Goal: Transaction & Acquisition: Purchase product/service

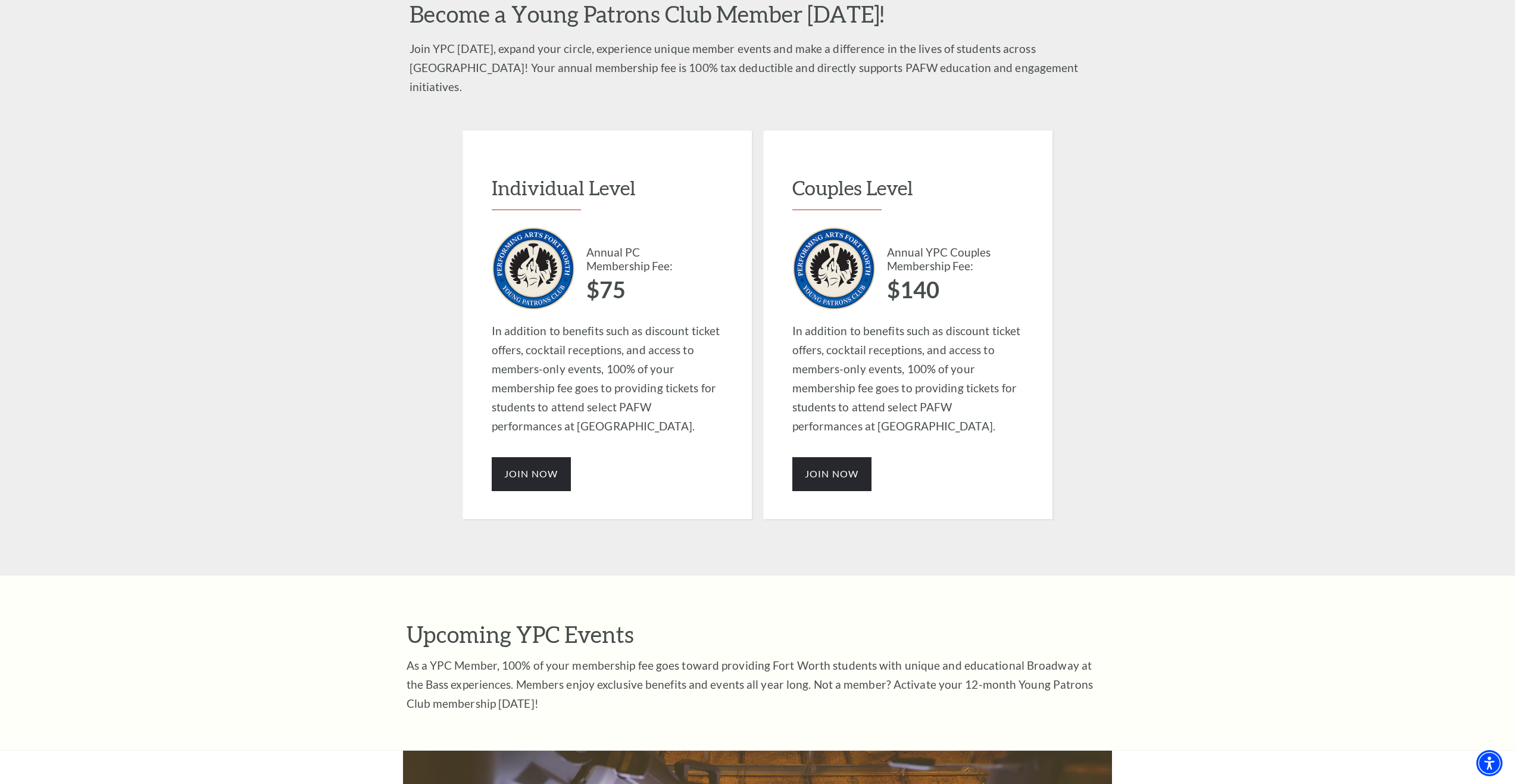
scroll to position [952, 0]
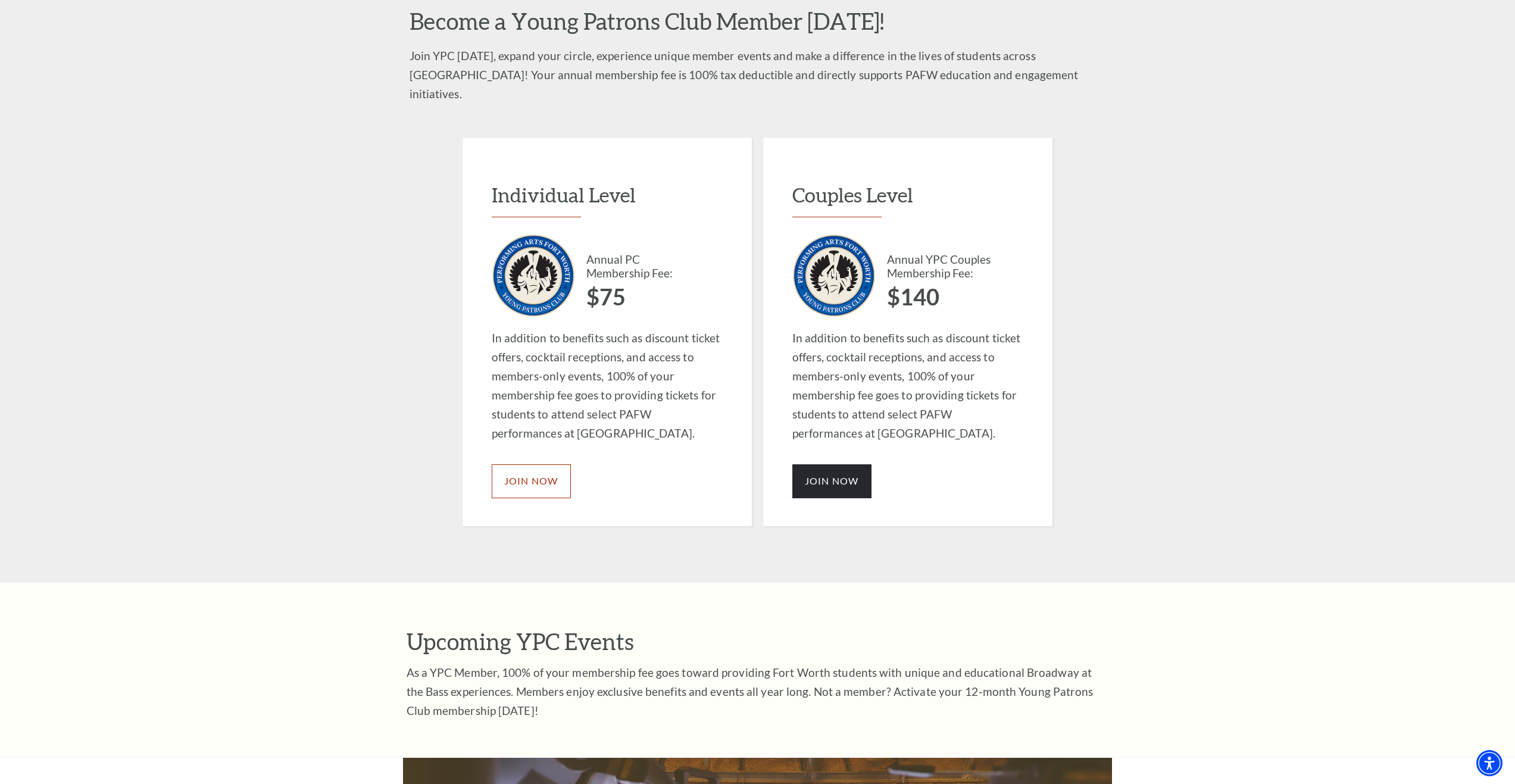
click at [537, 464] on link "JOIN NOW" at bounding box center [531, 481] width 79 height 34
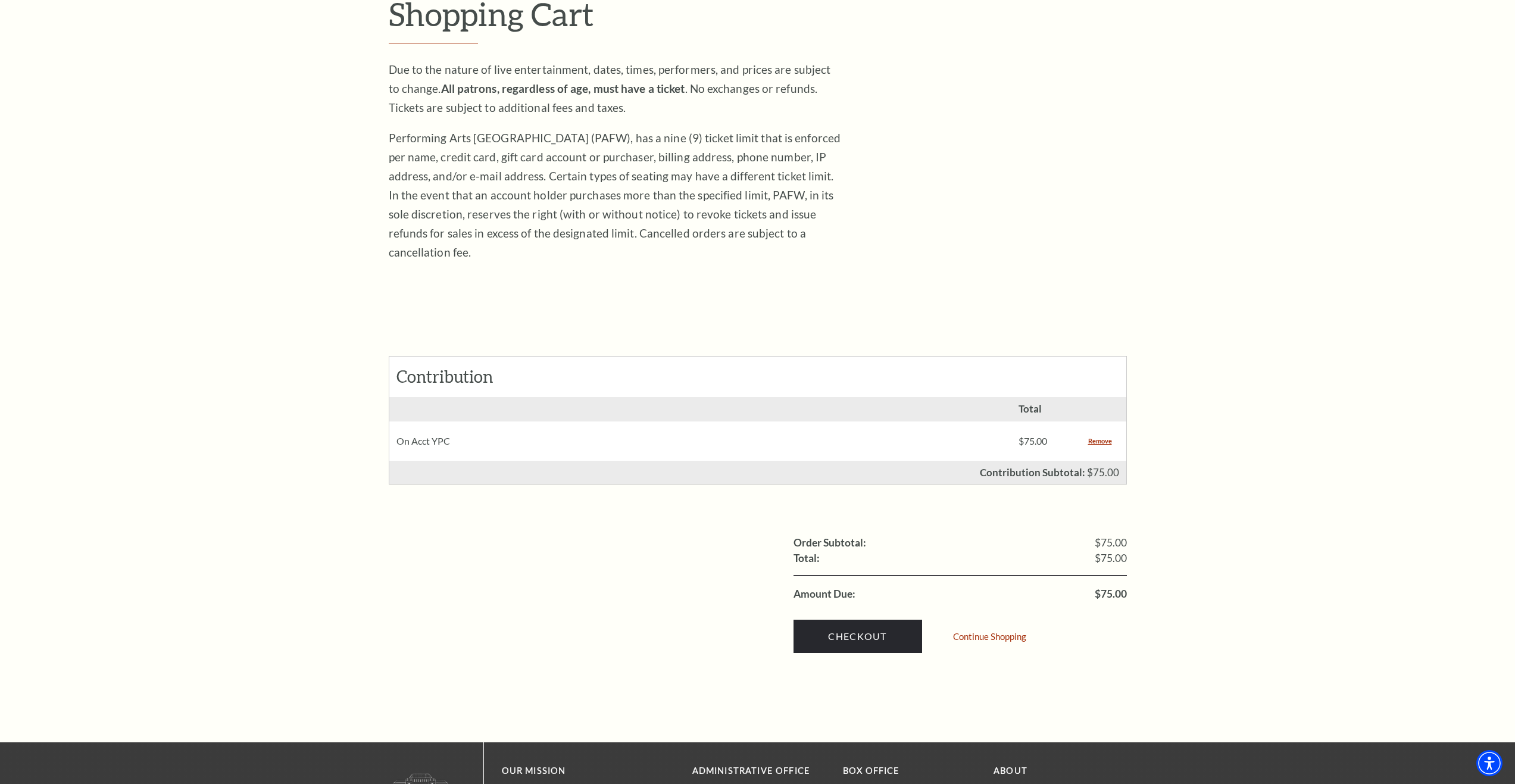
scroll to position [179, 0]
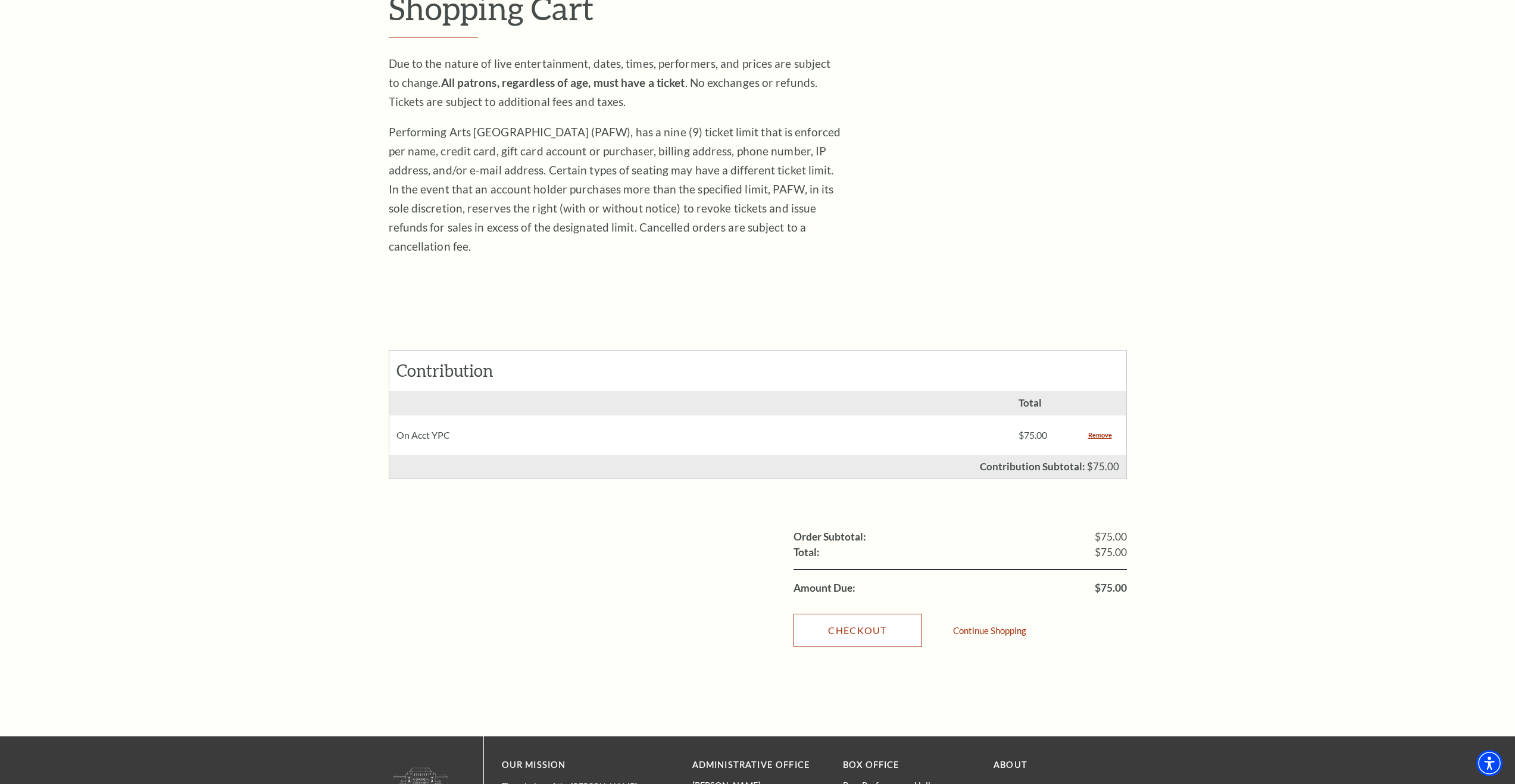
click at [839, 614] on link "Checkout" at bounding box center [858, 631] width 129 height 34
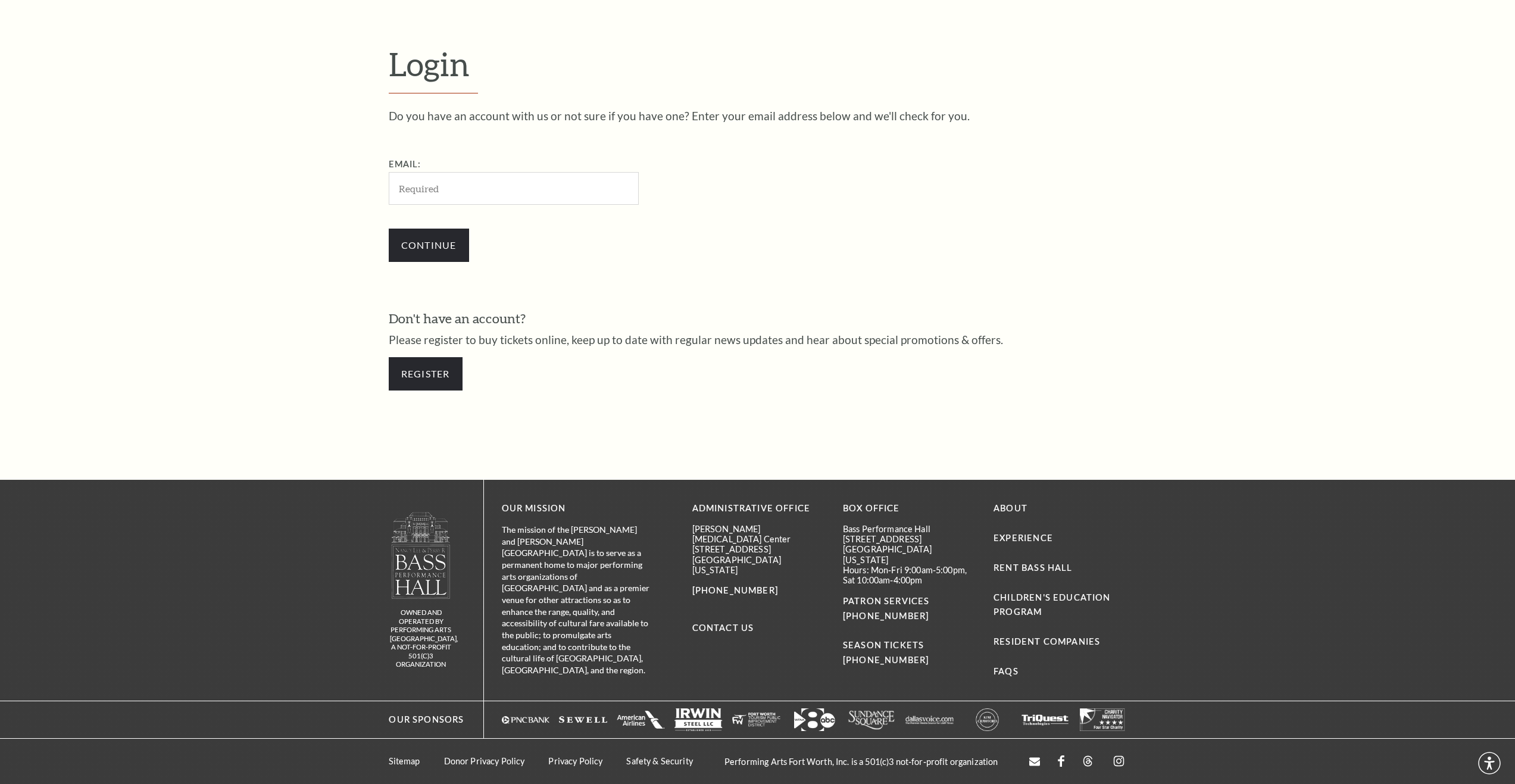
scroll to position [430, 0]
click at [448, 187] on input "Email:" at bounding box center [514, 188] width 250 height 33
type input "gabrielle@bernhard.org"
click at [434, 241] on input "Continue" at bounding box center [429, 245] width 81 height 34
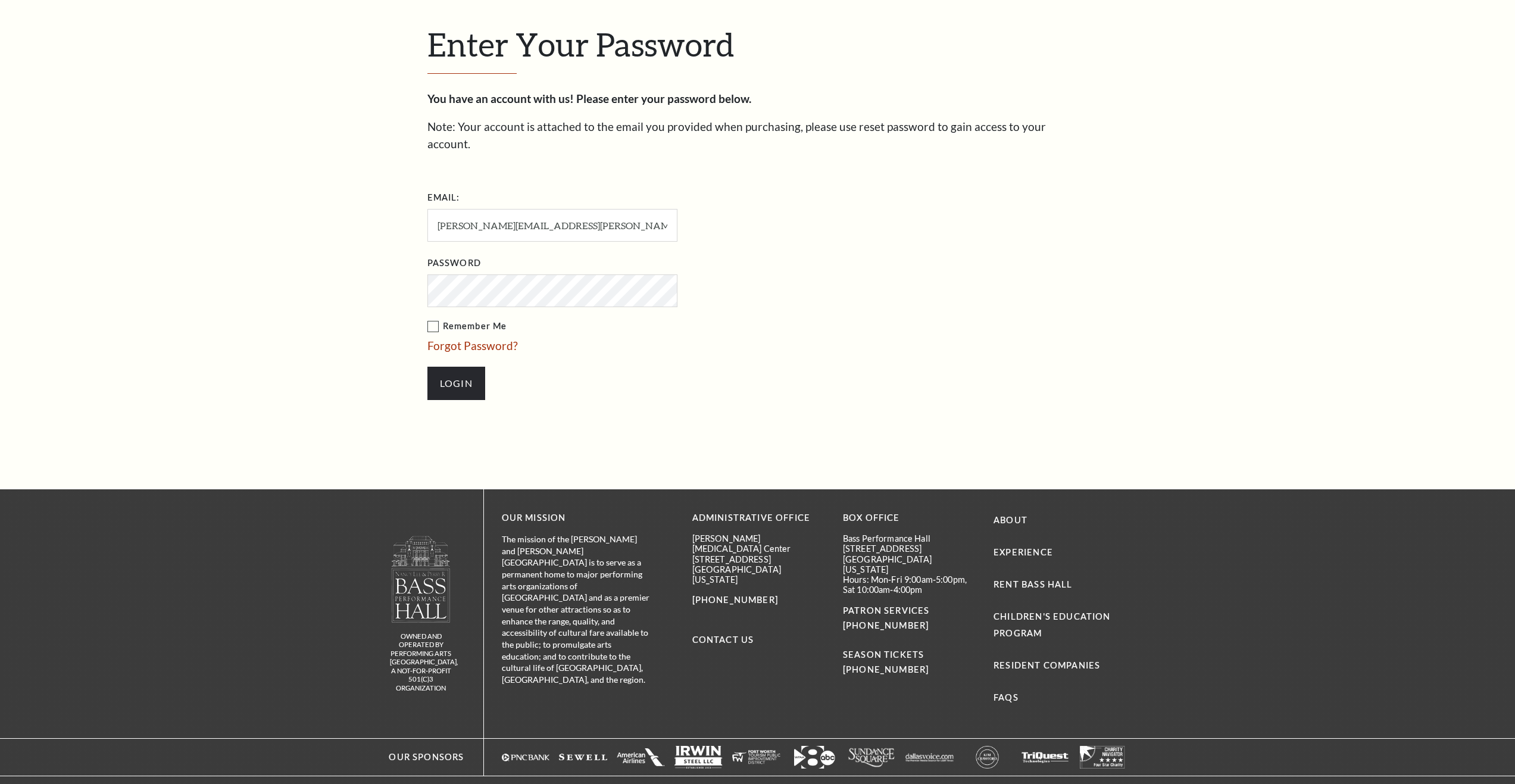
scroll to position [485, 0]
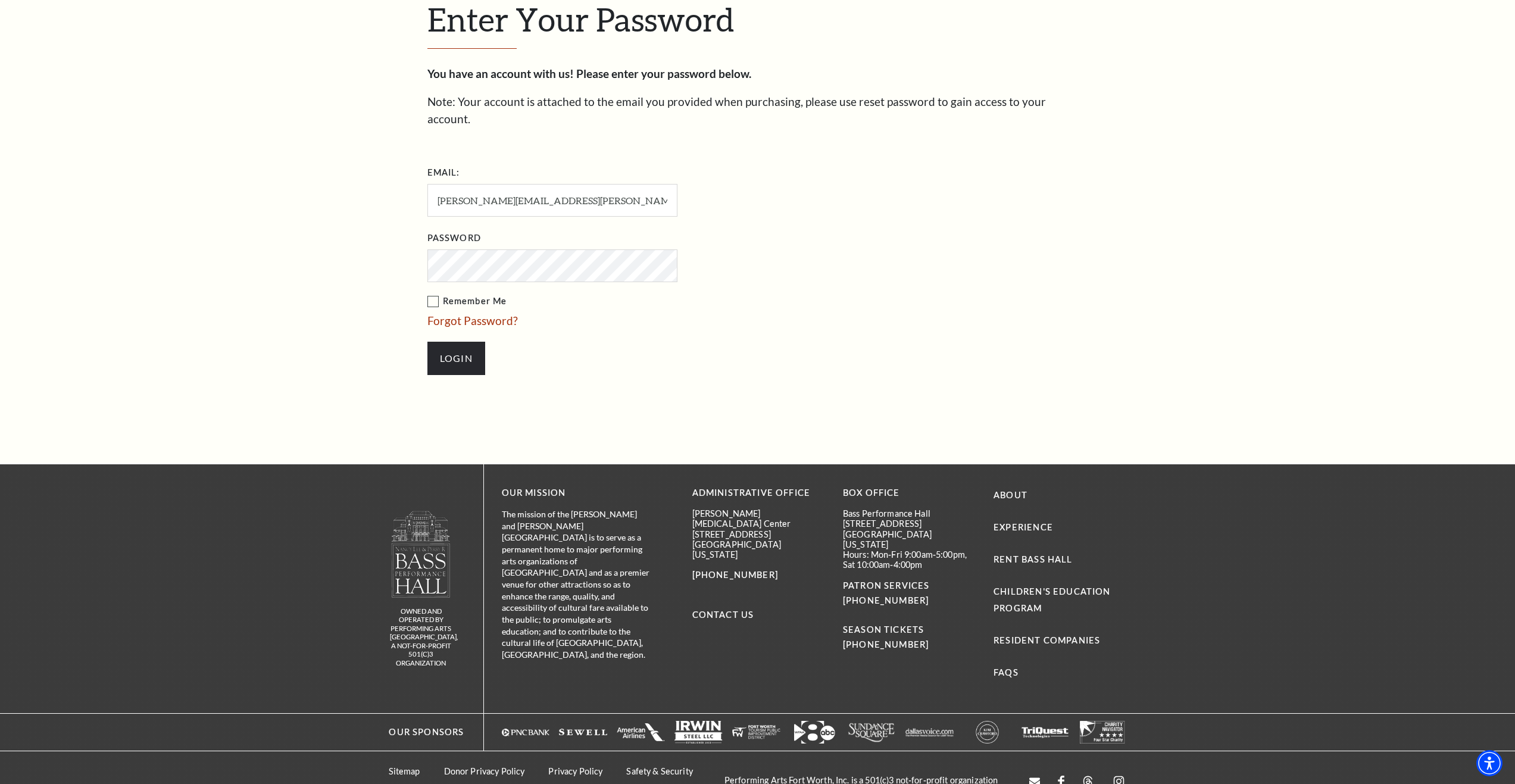
click at [427, 342] on input "Login" at bounding box center [456, 358] width 58 height 34
click at [453, 345] on input "Login" at bounding box center [456, 358] width 58 height 34
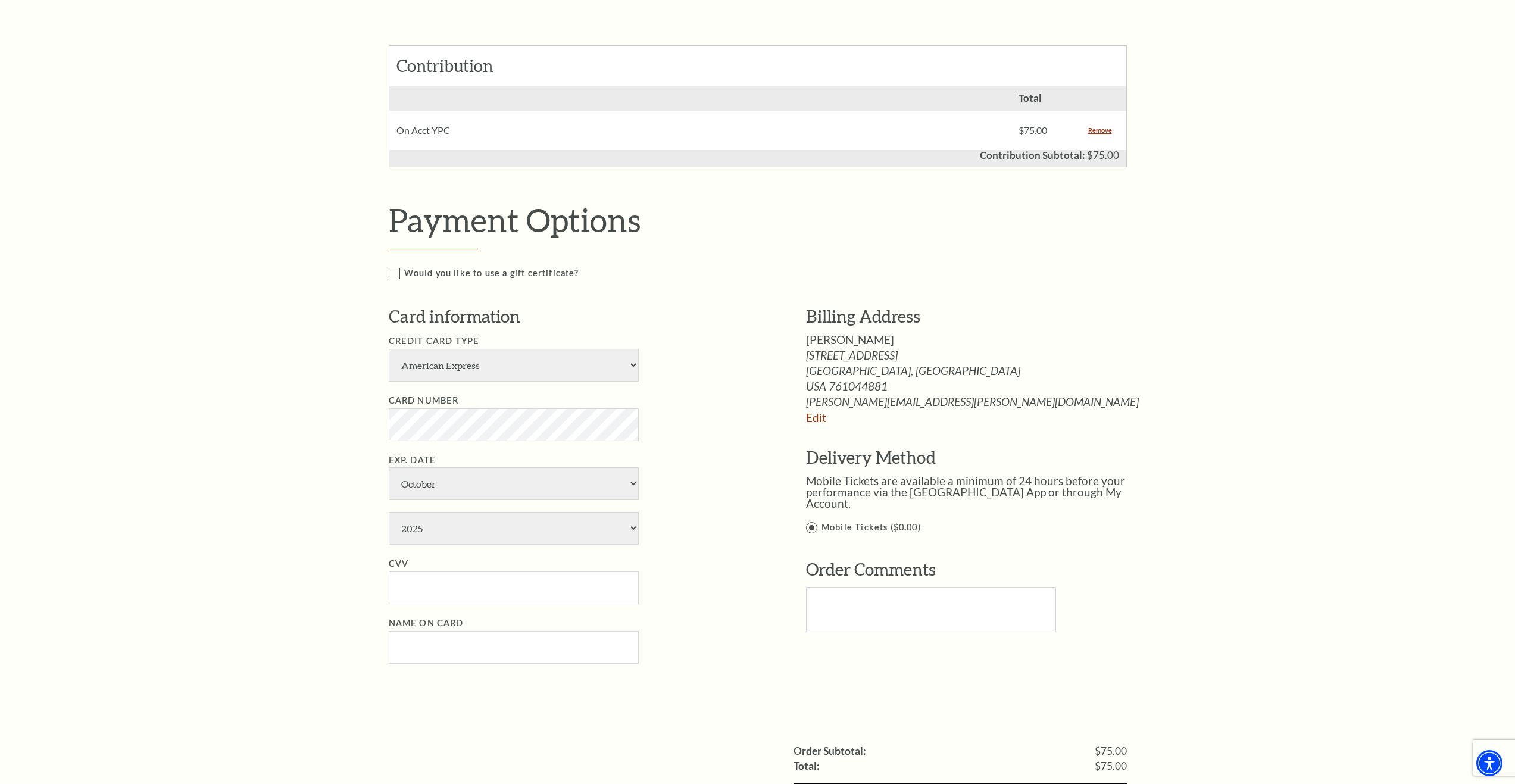
scroll to position [298, 0]
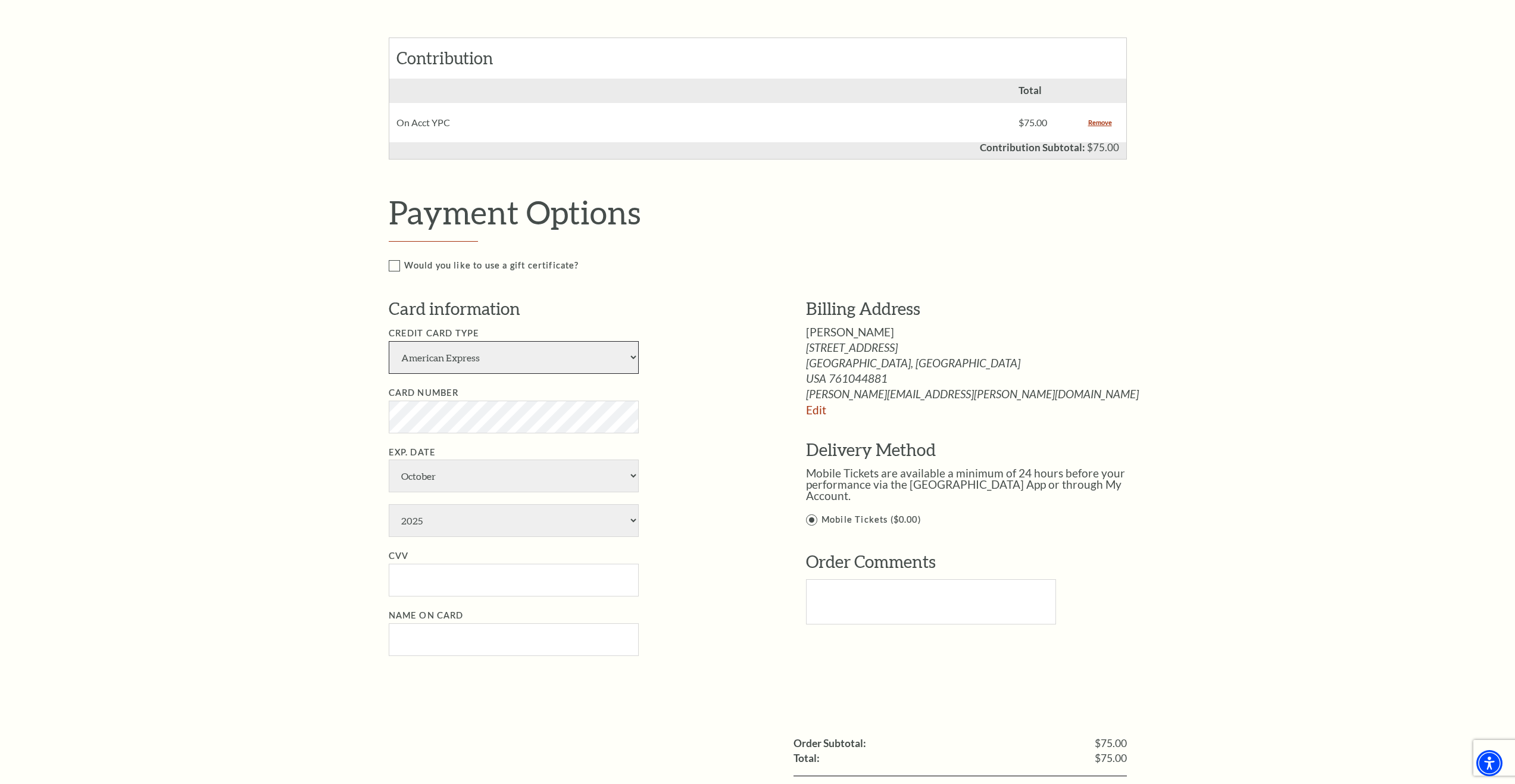
click at [478, 369] on select "American Express Visa Master Card Discover" at bounding box center [514, 357] width 250 height 33
select select "28"
click at [389, 341] on select "American Express Visa Master Card Discover" at bounding box center [514, 357] width 250 height 33
click at [447, 473] on select "January February March April May June July August September October November De…" at bounding box center [514, 475] width 250 height 33
select select "11"
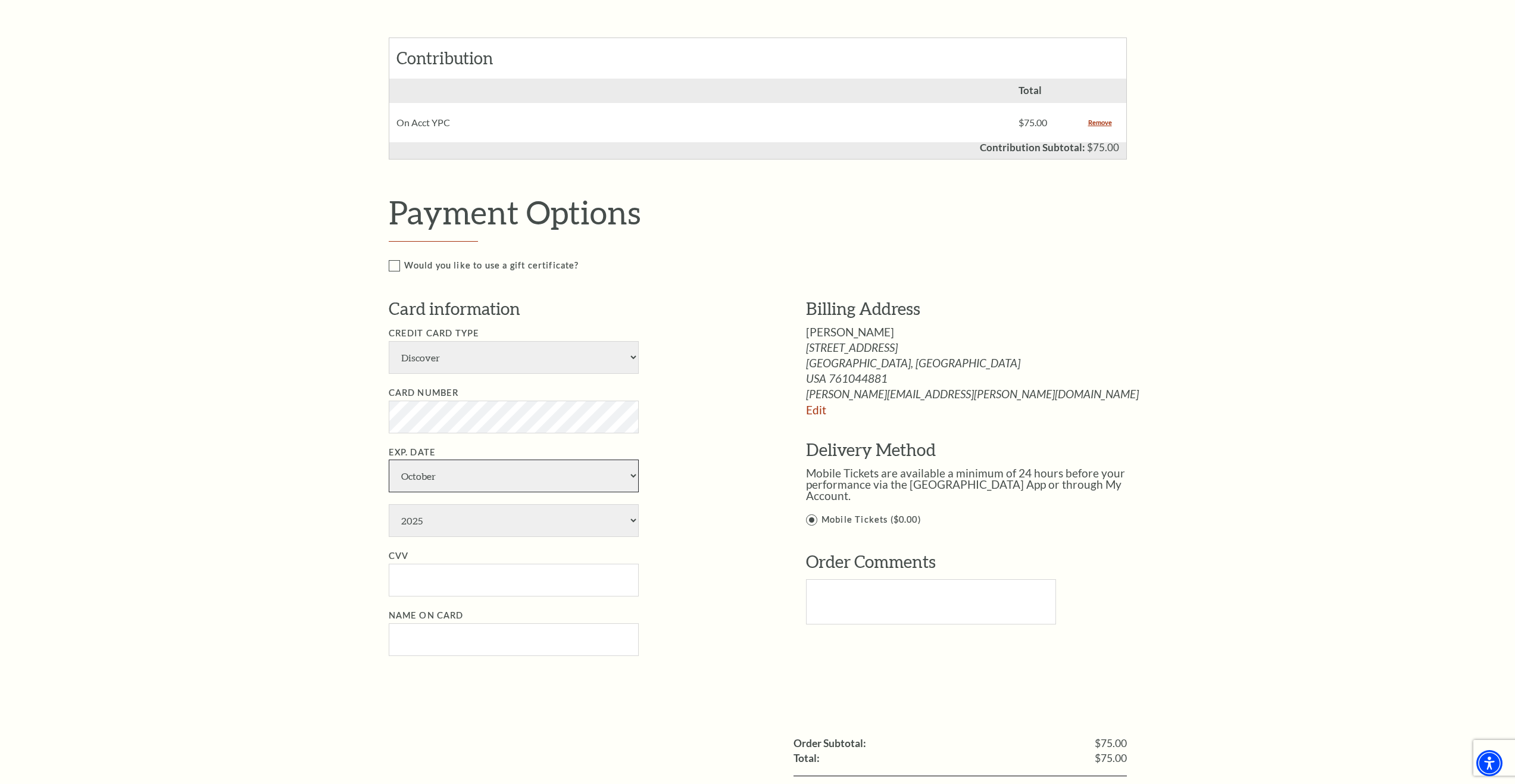
click at [389, 459] on select "January February March April May June July August September October November De…" at bounding box center [514, 475] width 250 height 33
click at [453, 518] on select "2025 2026 2027 2028 2029 2030 2031 2032 2033 2034" at bounding box center [514, 520] width 250 height 33
select select "2030"
click at [389, 504] on select "2025 2026 2027 2028 2029 2030 2031 2032 2033 2034" at bounding box center [514, 520] width 250 height 33
click at [451, 584] on input "CVV" at bounding box center [514, 580] width 250 height 33
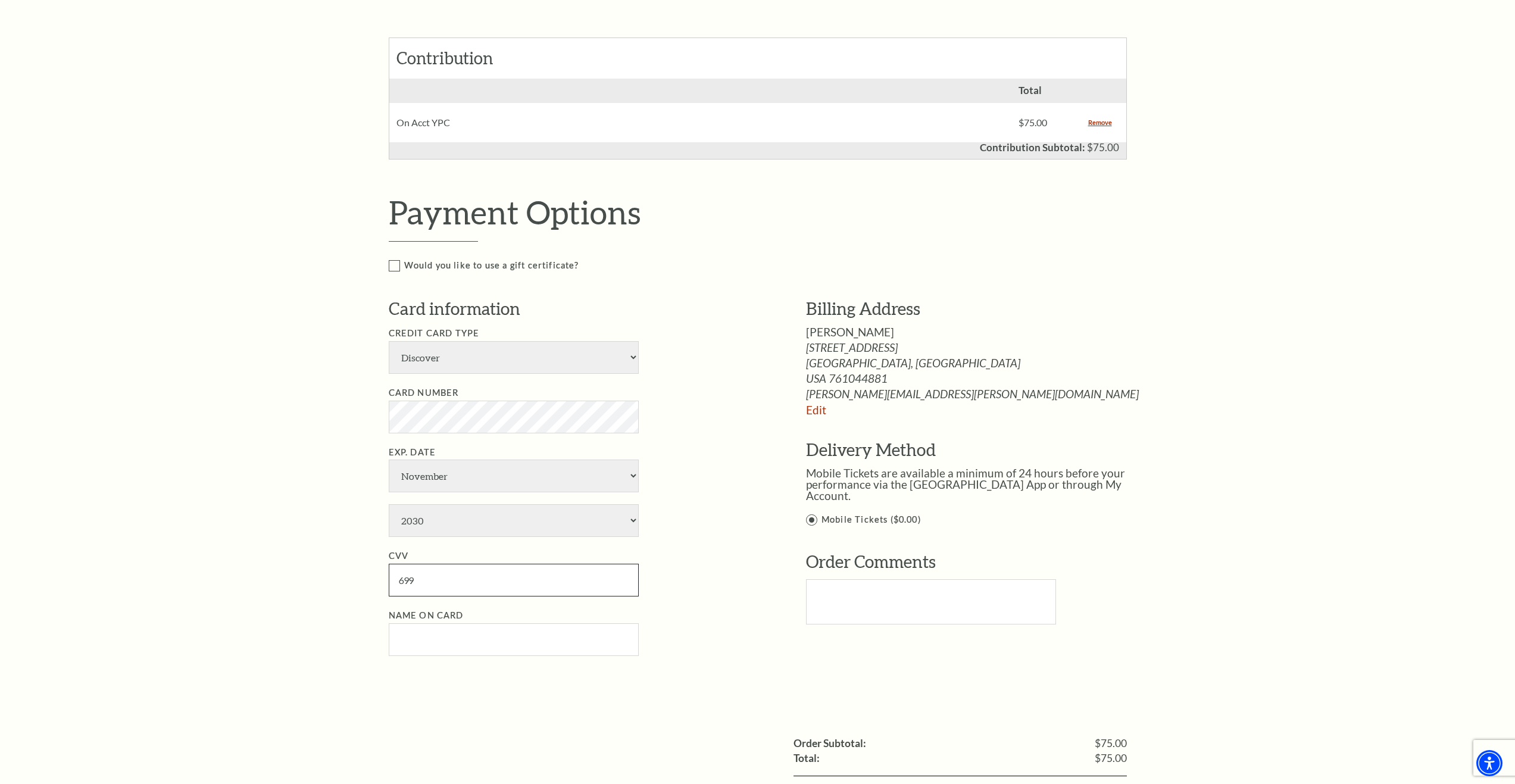
type input "699"
click at [454, 646] on input "Name on Card" at bounding box center [514, 639] width 250 height 33
type input "[PERSON_NAME]"
click at [509, 670] on div "Payment Options Would you like to use a gift certificate? Gift Certificate Numb…" at bounding box center [771, 442] width 763 height 498
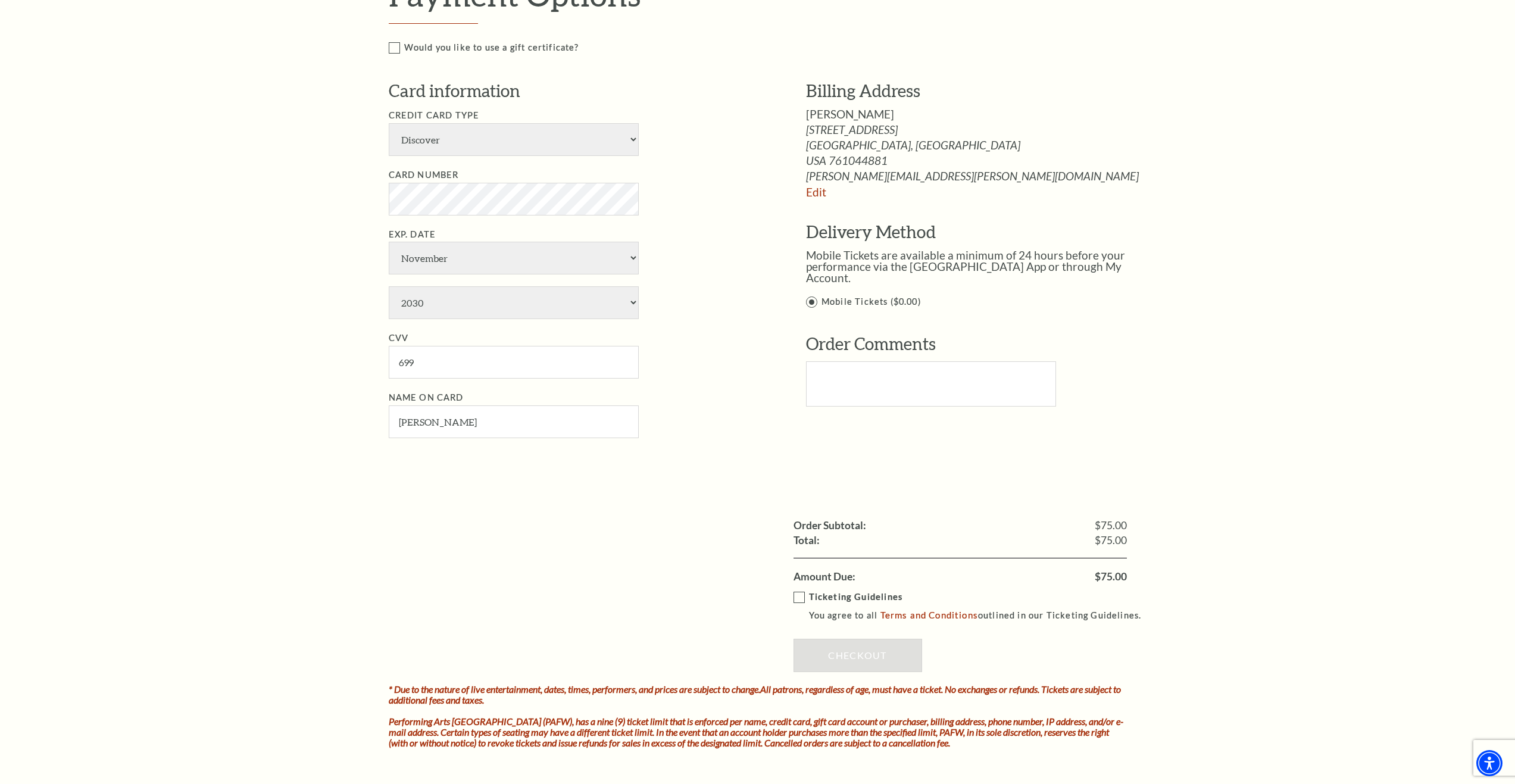
scroll to position [715, 0]
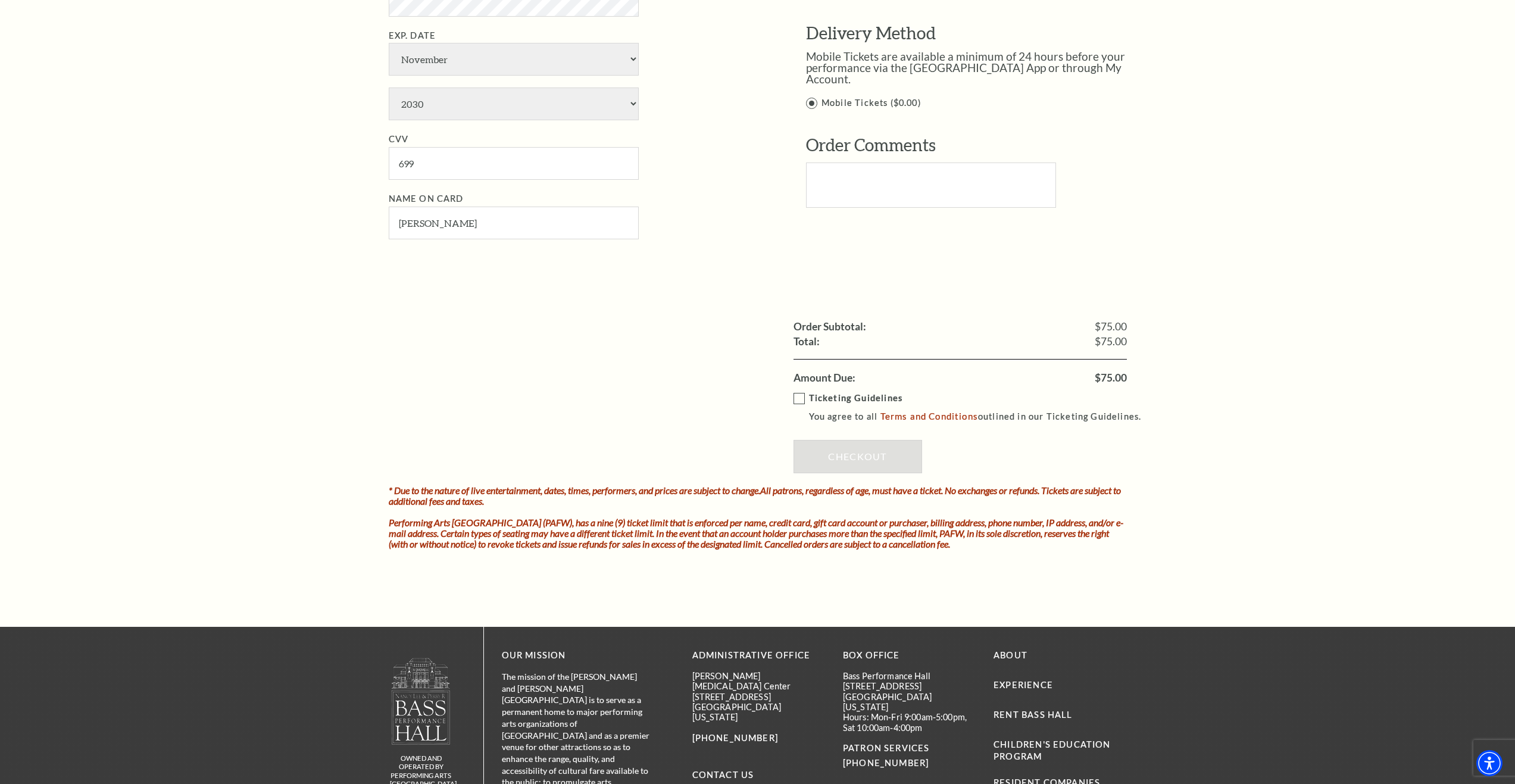
drag, startPoint x: 803, startPoint y: 391, endPoint x: 800, endPoint y: 398, distance: 7.6
click at [803, 394] on label "Ticketing Guidelines You agree to all Terms and Conditions outlined in our Tick…" at bounding box center [973, 407] width 359 height 33
click at [0, 0] on input "Ticketing Guidelines You agree to all Terms and Conditions outlined in our Tick…" at bounding box center [0, 0] width 0 height 0
click at [797, 401] on label "Ticketing Guidelines You agree to all Terms and Conditions outlined in our Tick…" at bounding box center [973, 407] width 359 height 33
click at [0, 0] on input "Ticketing Guidelines You agree to all Terms and Conditions outlined in our Tick…" at bounding box center [0, 0] width 0 height 0
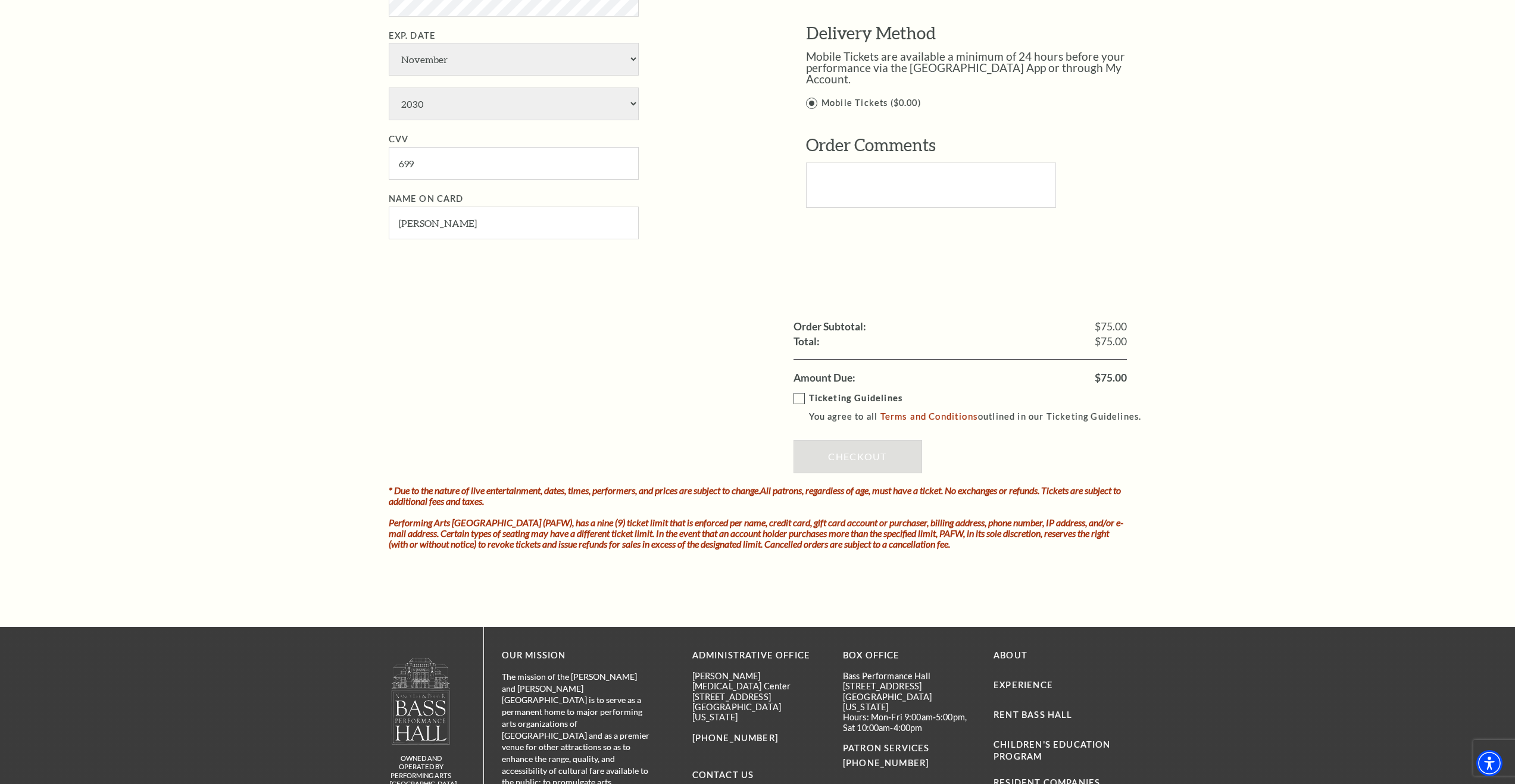
click at [804, 398] on label "Ticketing Guidelines You agree to all Terms and Conditions outlined in our Tick…" at bounding box center [973, 407] width 359 height 33
click at [0, 0] on input "Ticketing Guidelines You agree to all Terms and Conditions outlined in our Tick…" at bounding box center [0, 0] width 0 height 0
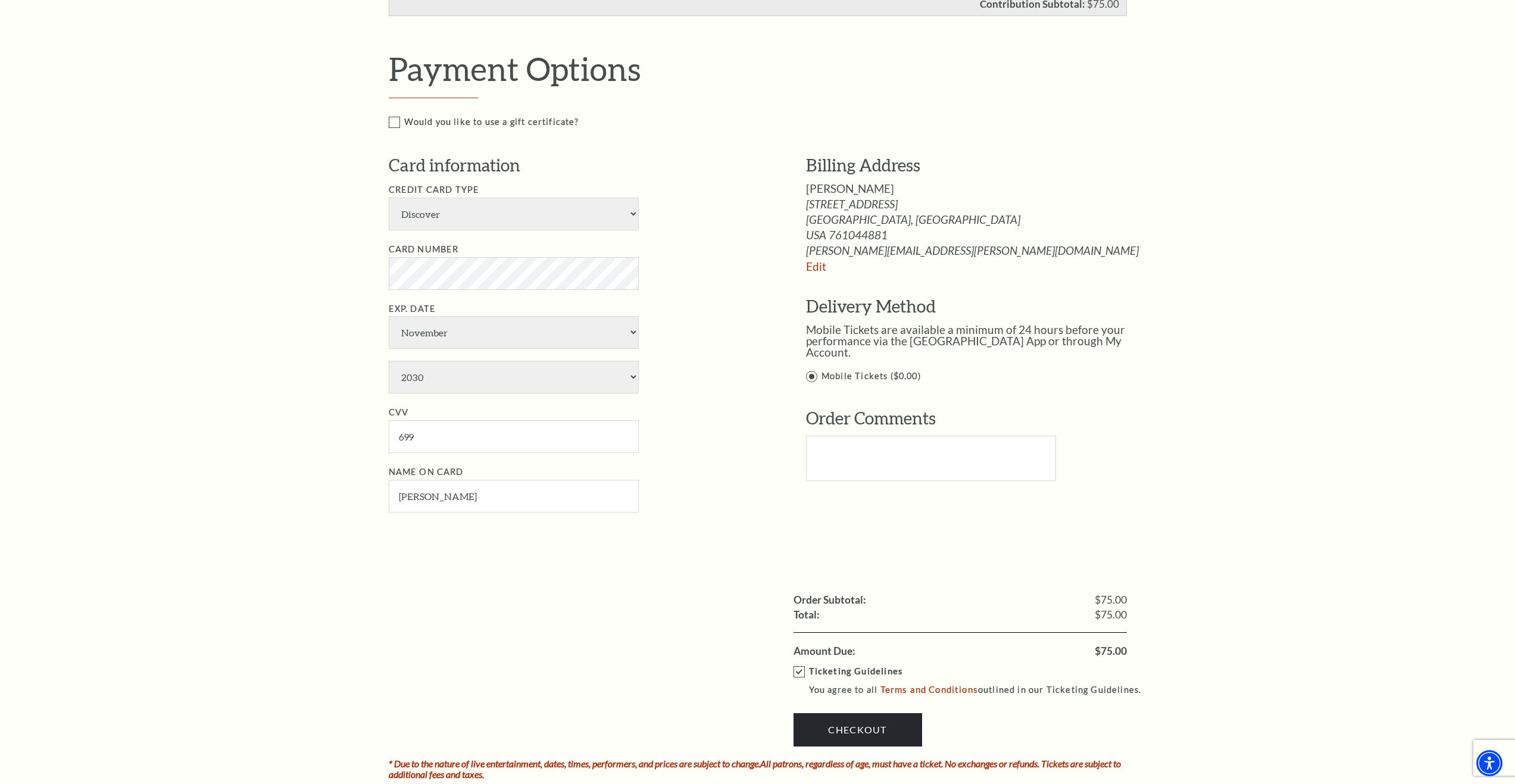
scroll to position [595, 0]
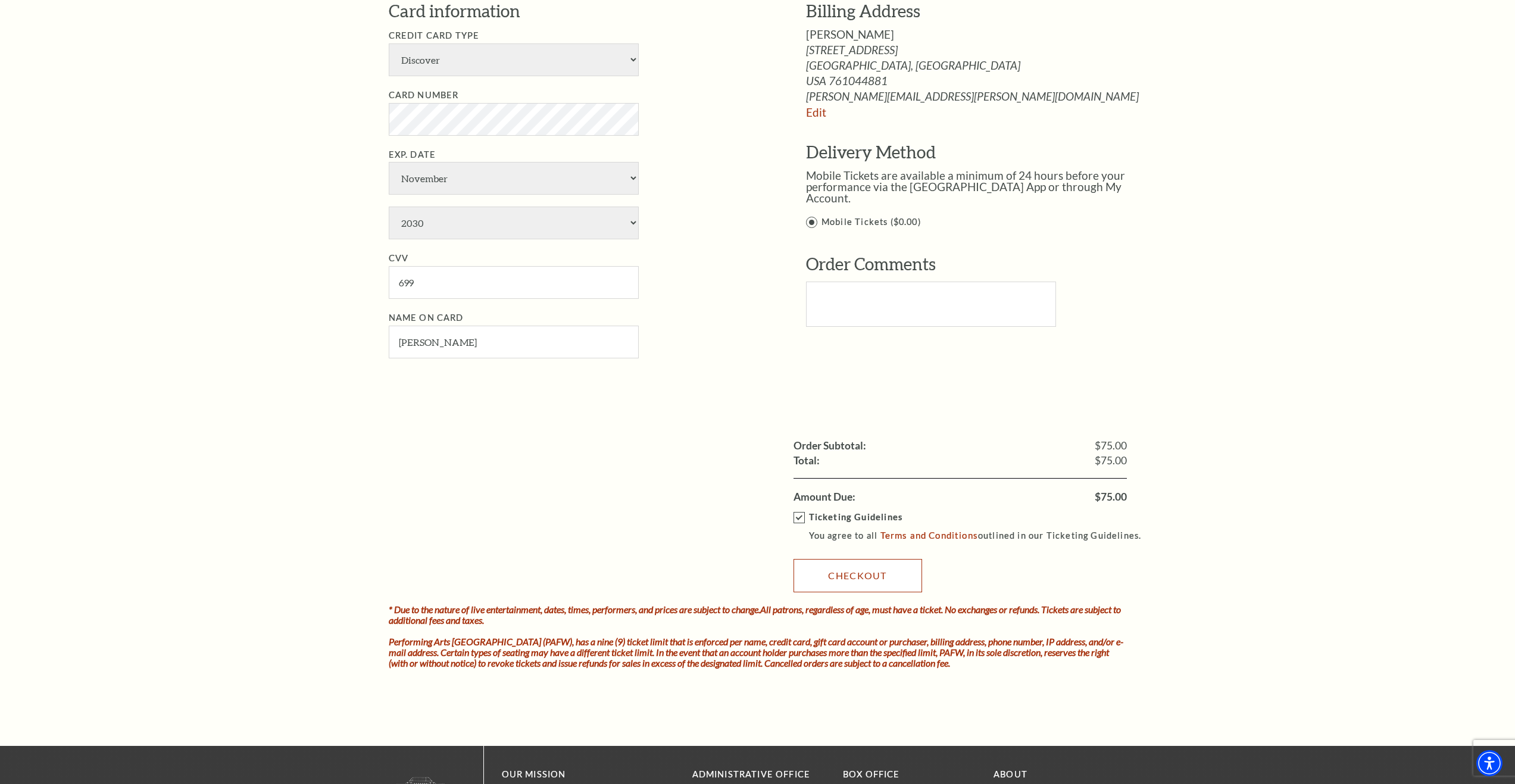
click at [833, 580] on link "Checkout" at bounding box center [858, 576] width 129 height 34
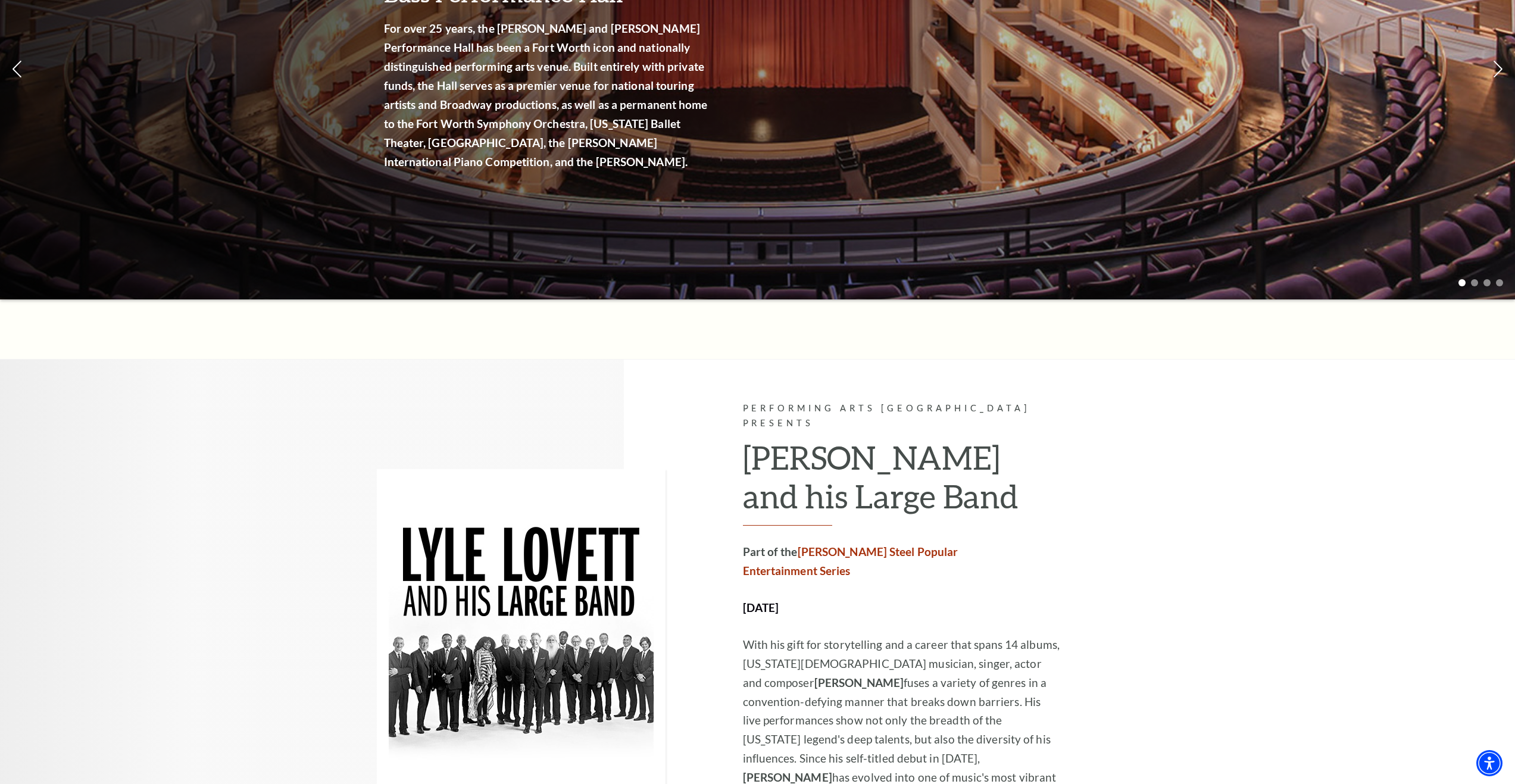
scroll to position [536, 0]
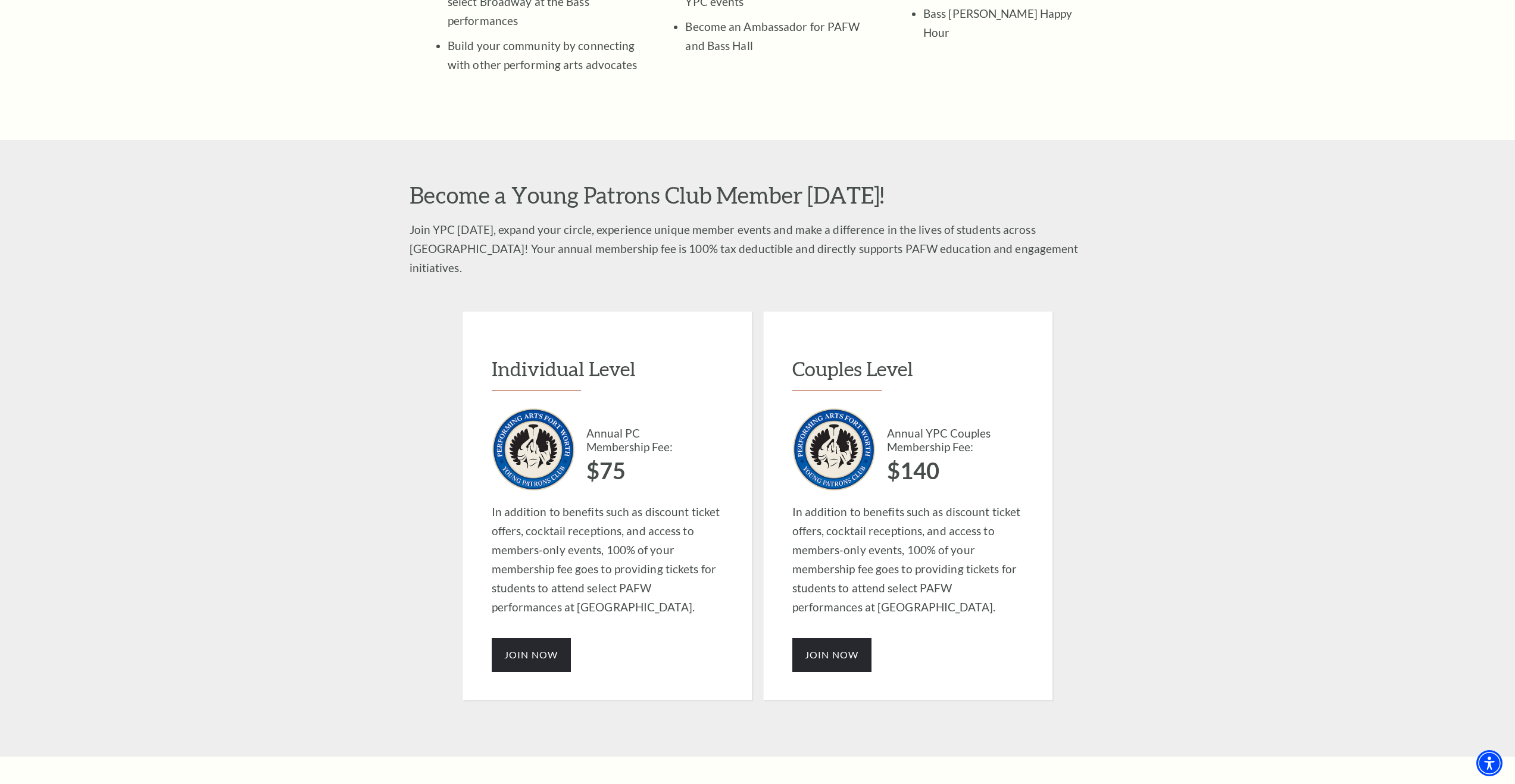
scroll to position [893, 0]
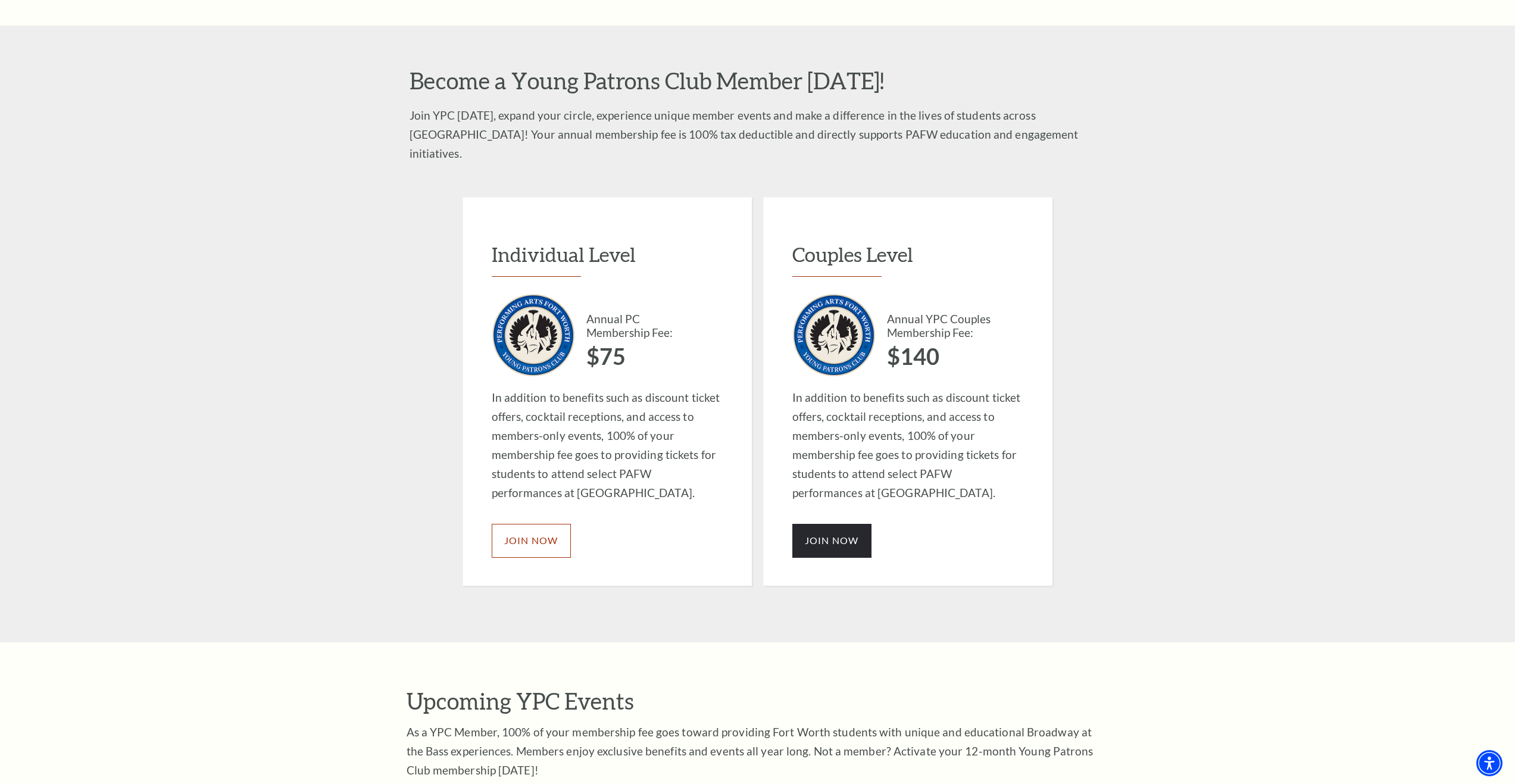
click at [527, 534] on span "JOIN NOW" at bounding box center [531, 540] width 54 height 11
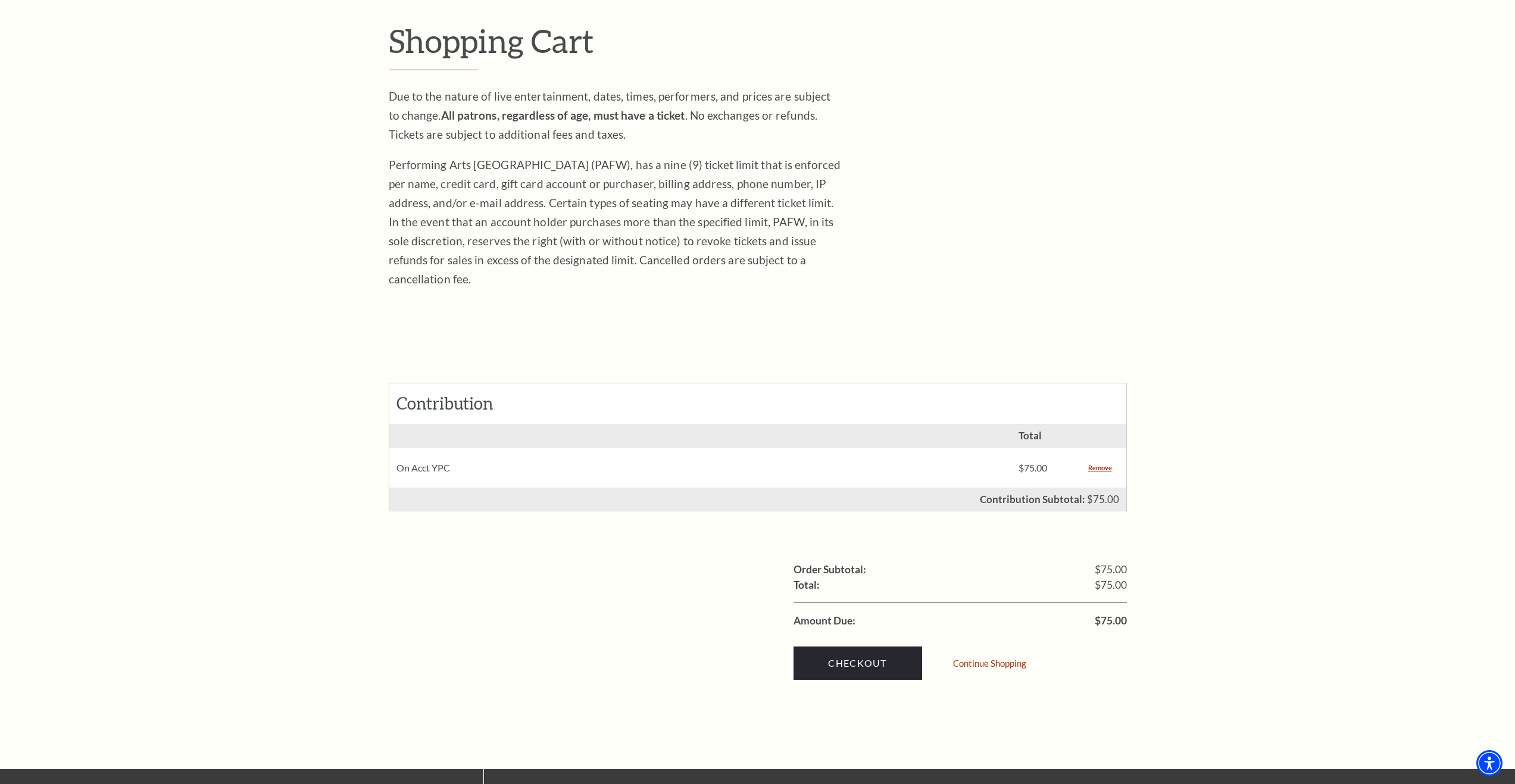
scroll to position [357, 0]
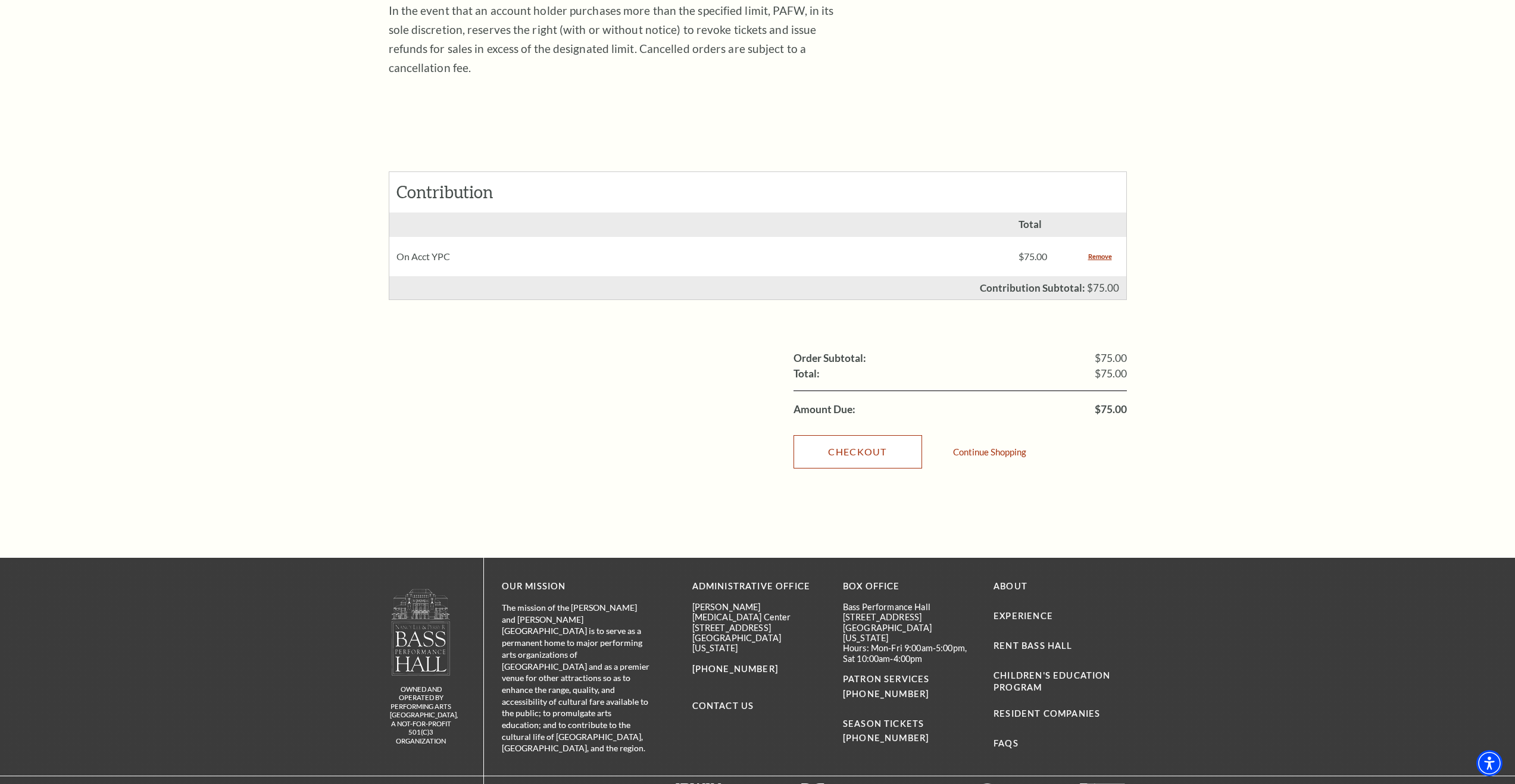
click at [811, 441] on link "Checkout" at bounding box center [858, 452] width 129 height 34
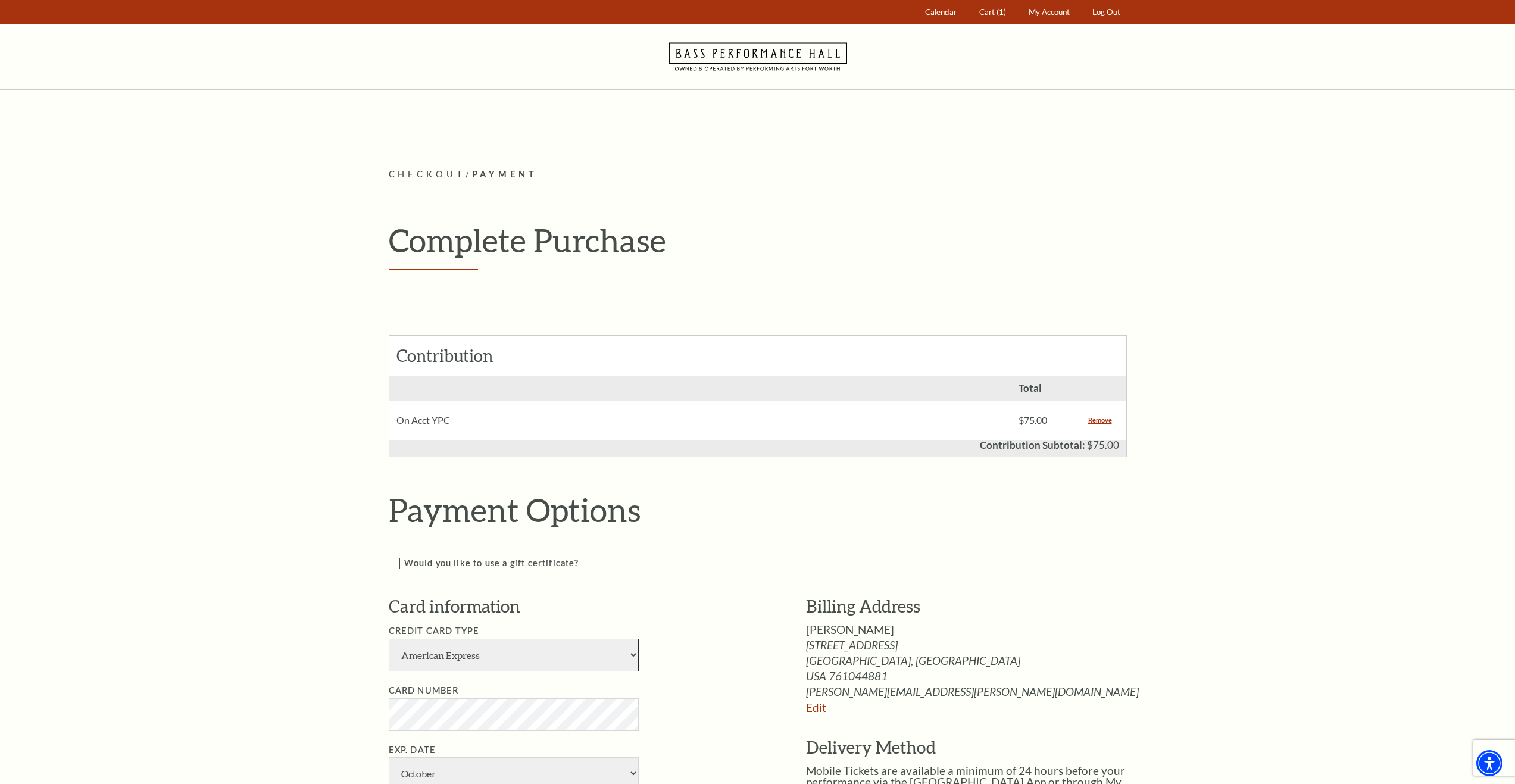
drag, startPoint x: 486, startPoint y: 649, endPoint x: 484, endPoint y: 660, distance: 11.2
click at [486, 649] on select "American Express Visa Master Card Discover" at bounding box center [514, 655] width 250 height 33
select select "28"
click at [389, 639] on select "American Express Visa Master Card Discover" at bounding box center [514, 655] width 250 height 33
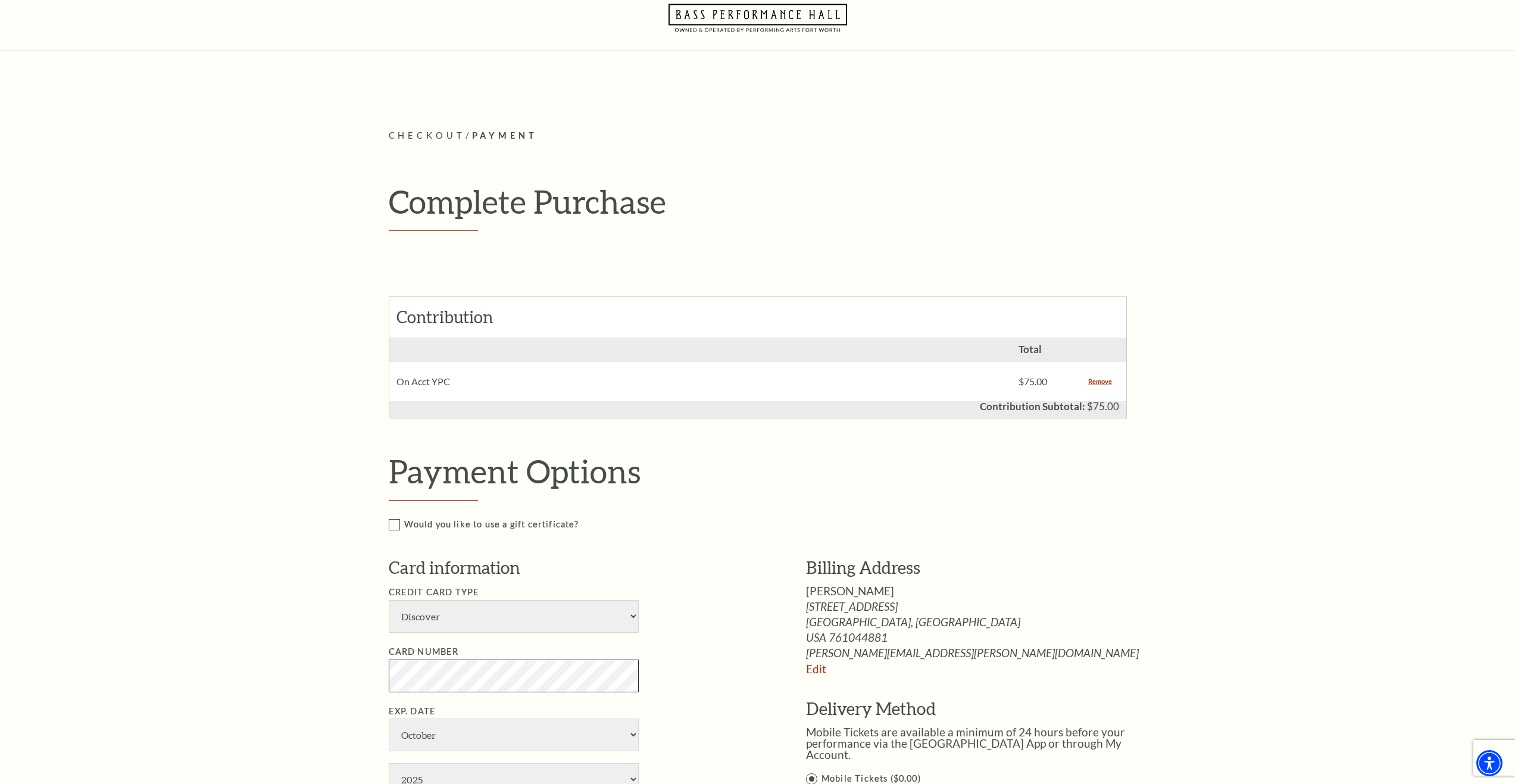
scroll to position [60, 0]
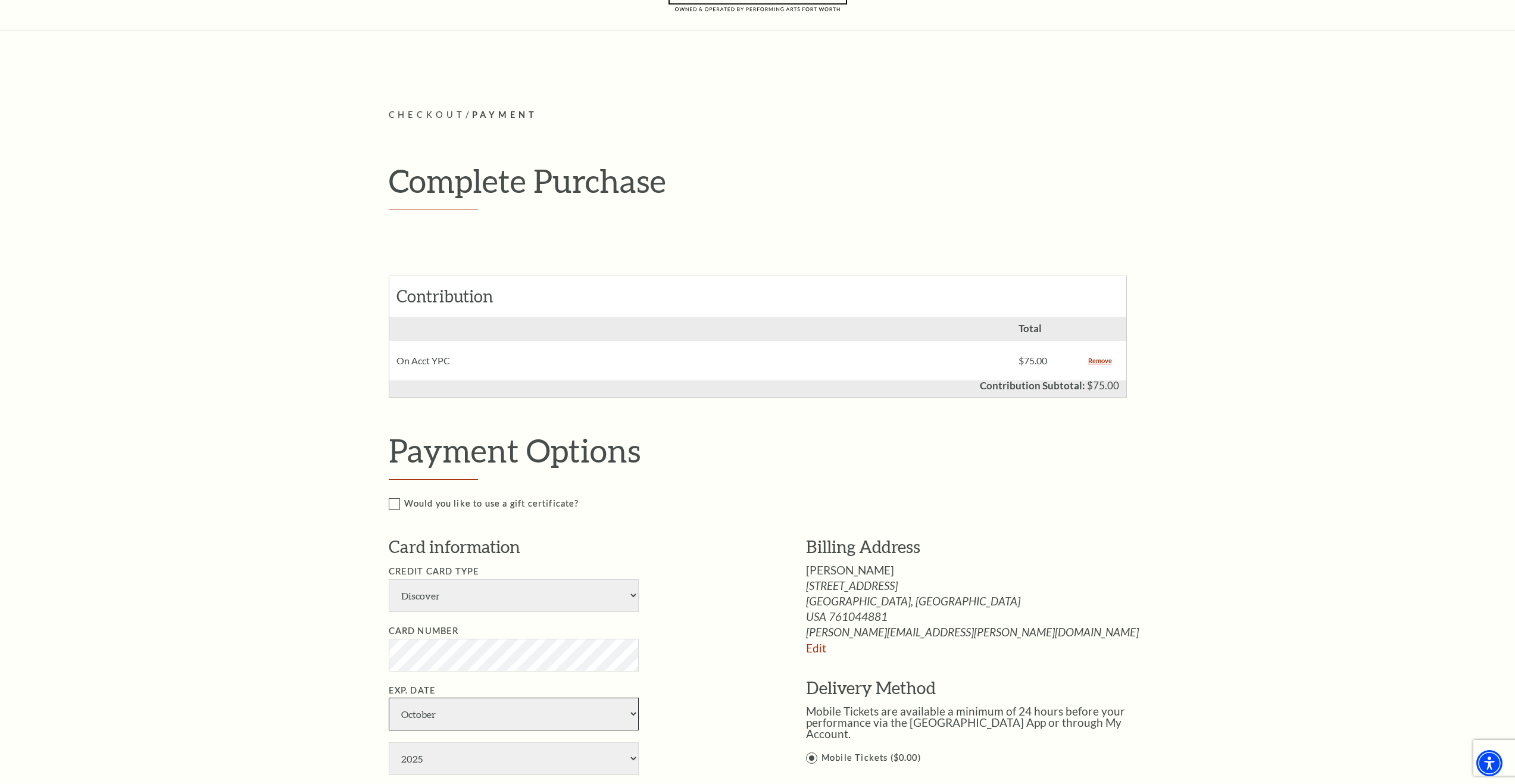
click at [483, 700] on select "January February March April May June July August September October November De…" at bounding box center [514, 714] width 250 height 33
select select "11"
click at [389, 698] on select "January February March April May June July August September October November De…" at bounding box center [514, 714] width 250 height 33
click at [445, 760] on select "2025 2026 2027 2028 2029 2030 2031 2032 2033 2034" at bounding box center [514, 758] width 250 height 33
select select "2030"
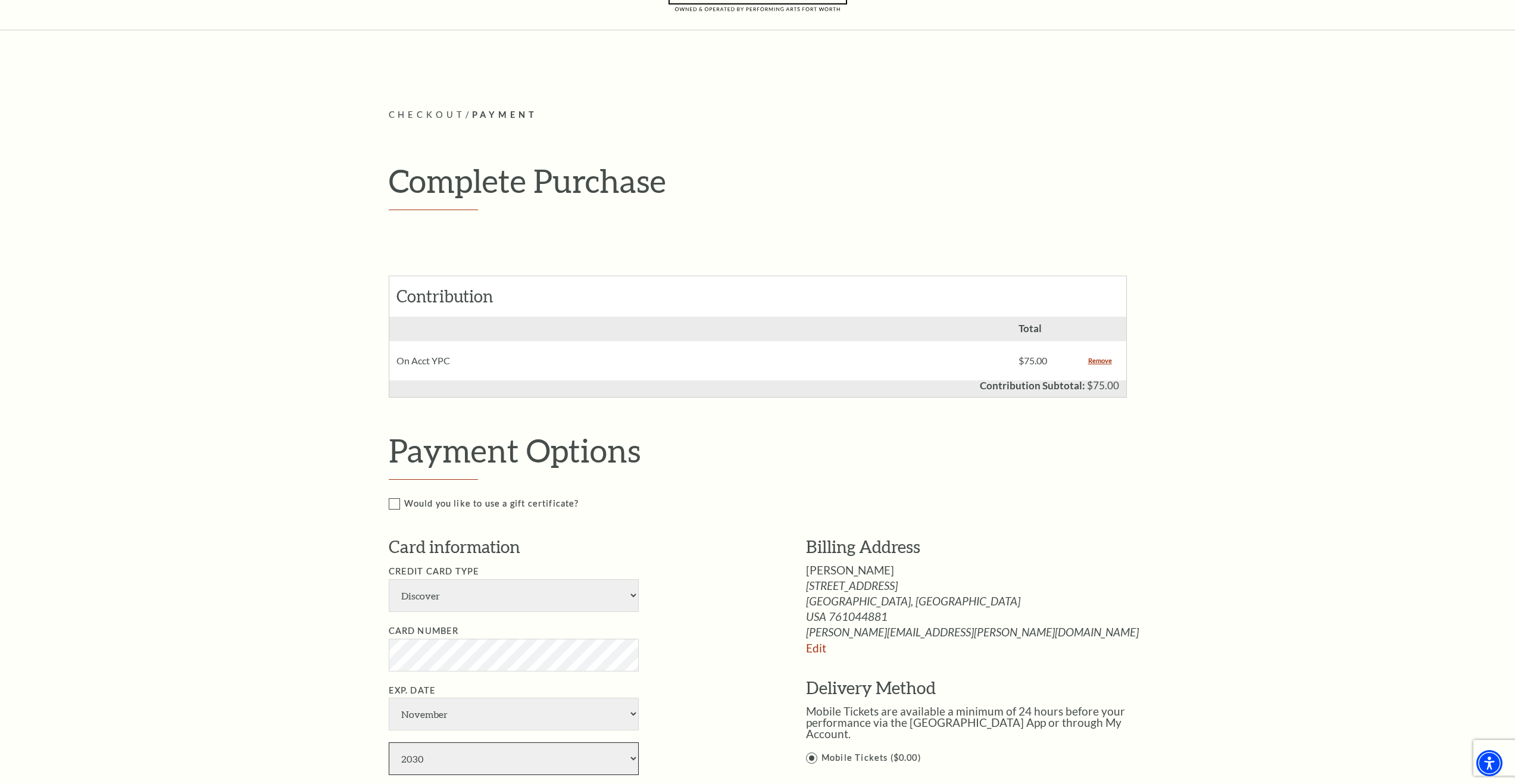
click at [389, 742] on select "2025 2026 2027 2028 2029 2030 2031 2032 2033 2034" at bounding box center [514, 758] width 250 height 33
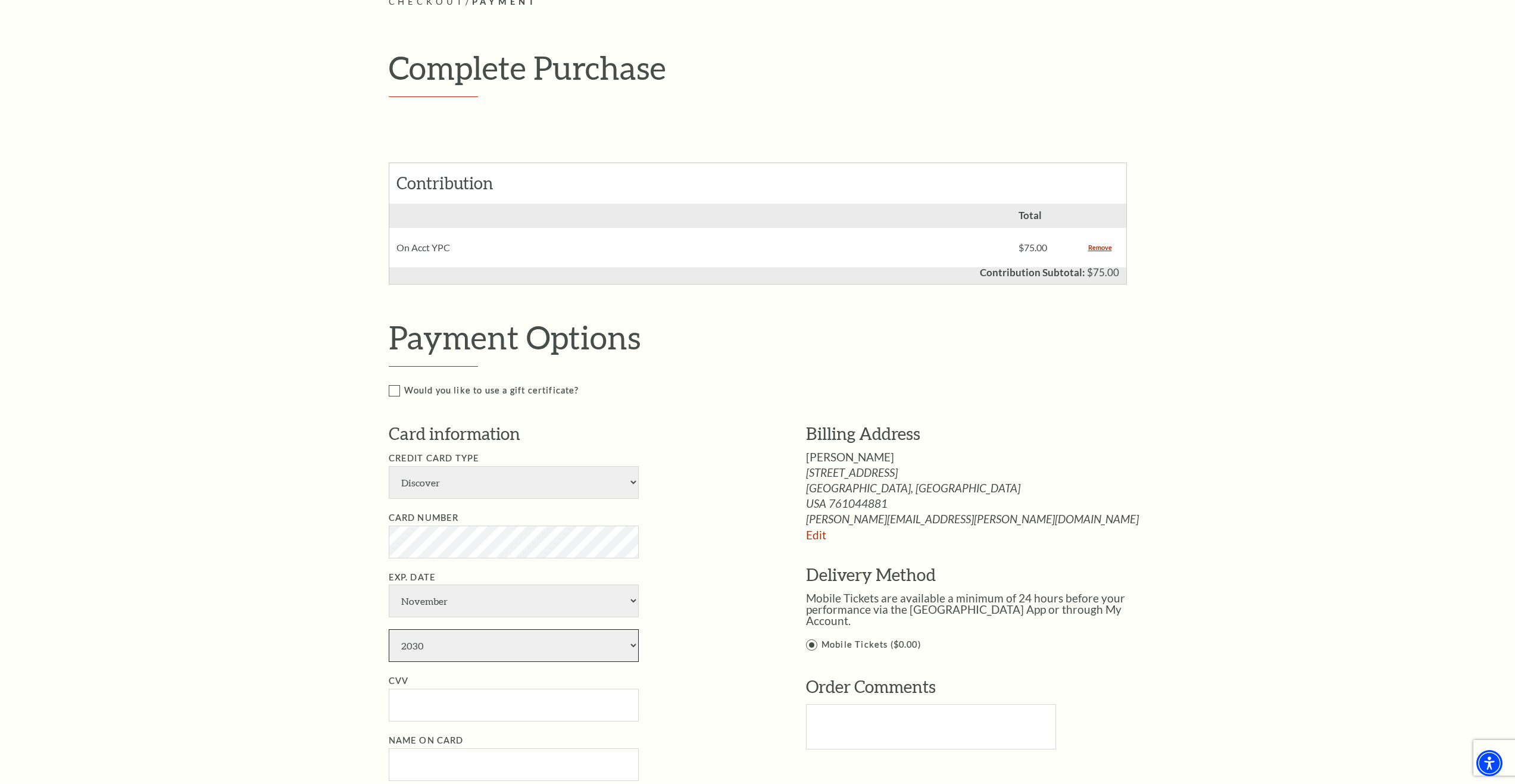
scroll to position [298, 0]
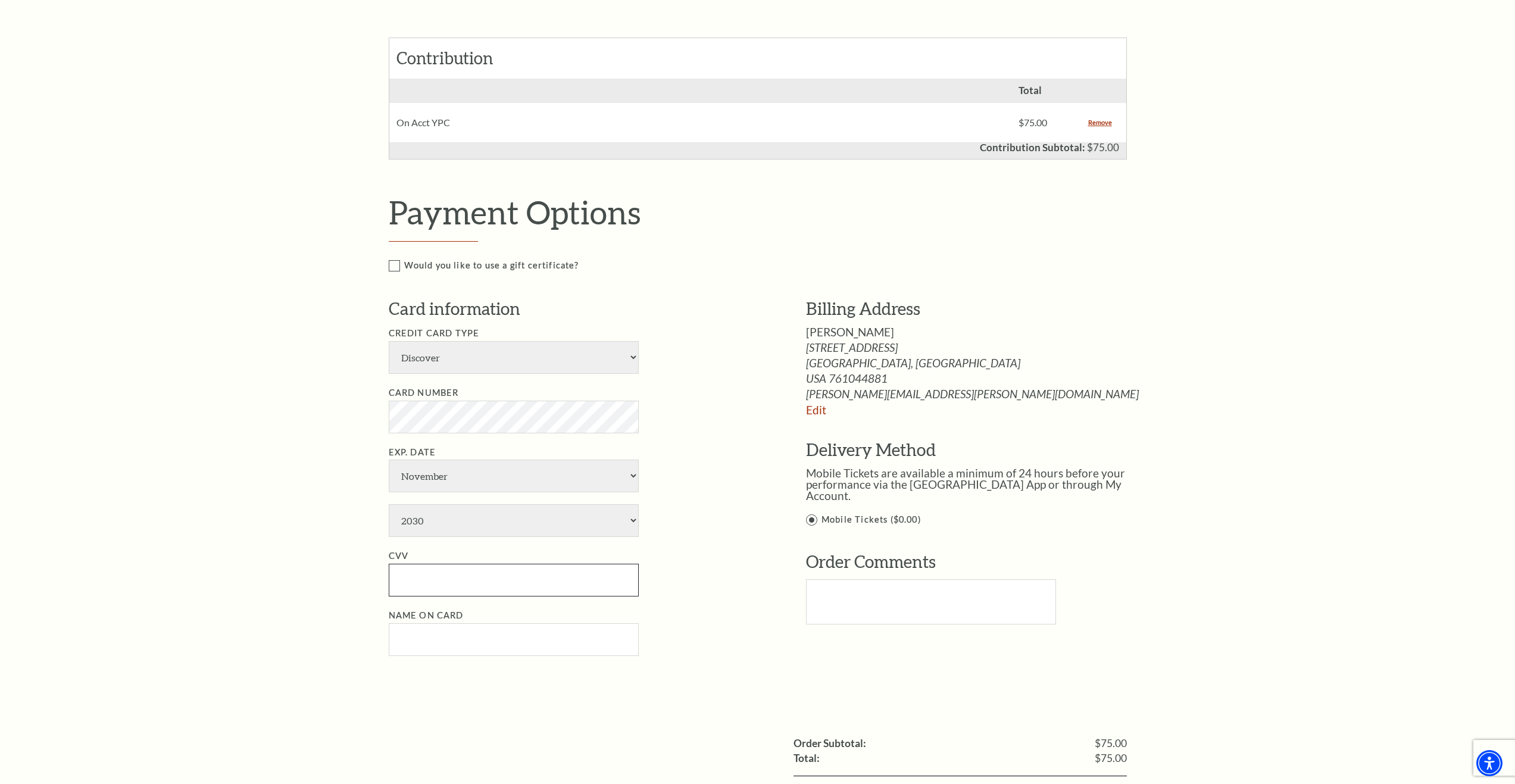
click at [458, 586] on input "CVV" at bounding box center [514, 580] width 250 height 33
type input "699"
click at [480, 639] on input "Name on Card" at bounding box center [514, 639] width 250 height 33
type input "[PERSON_NAME]"
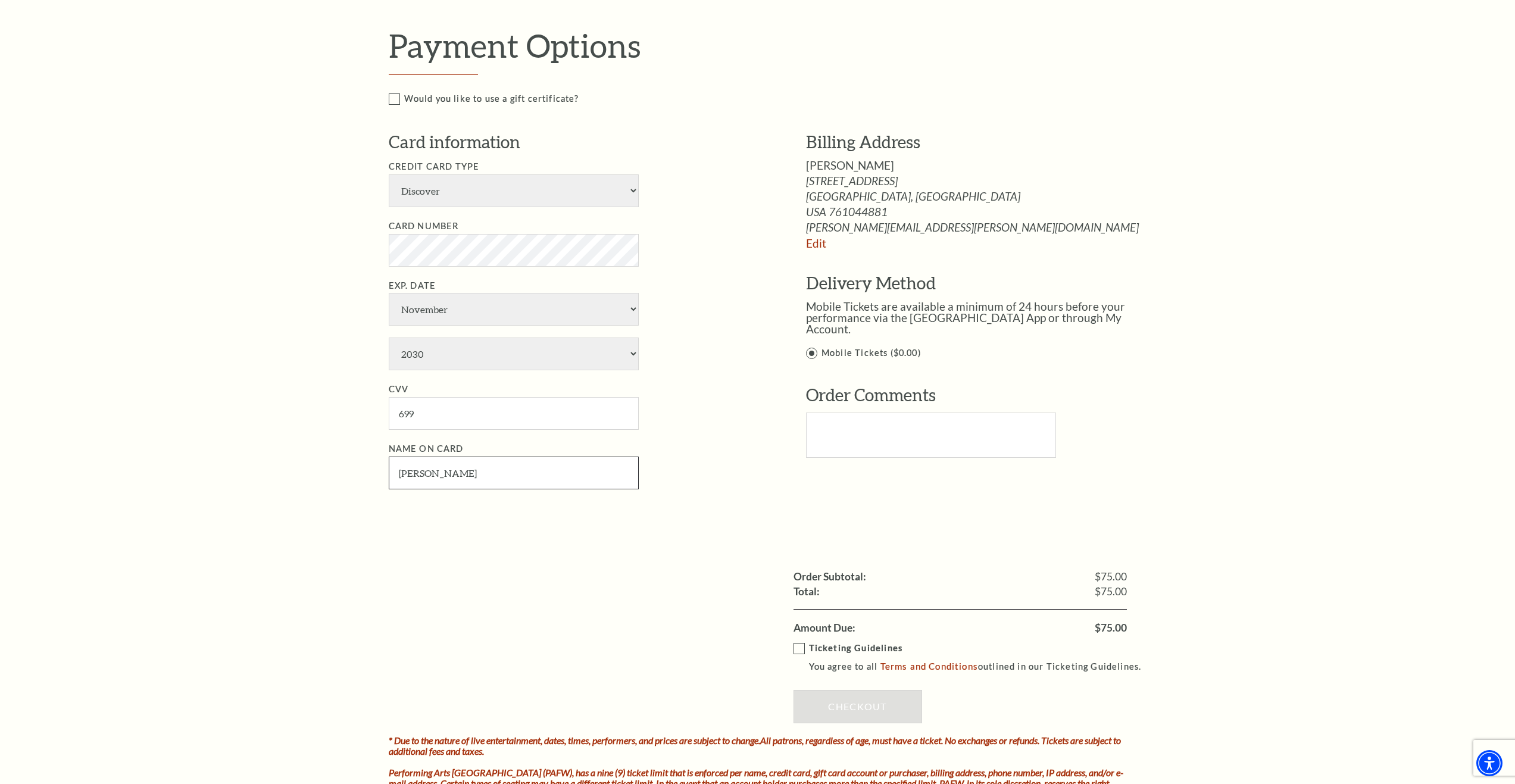
scroll to position [476, 0]
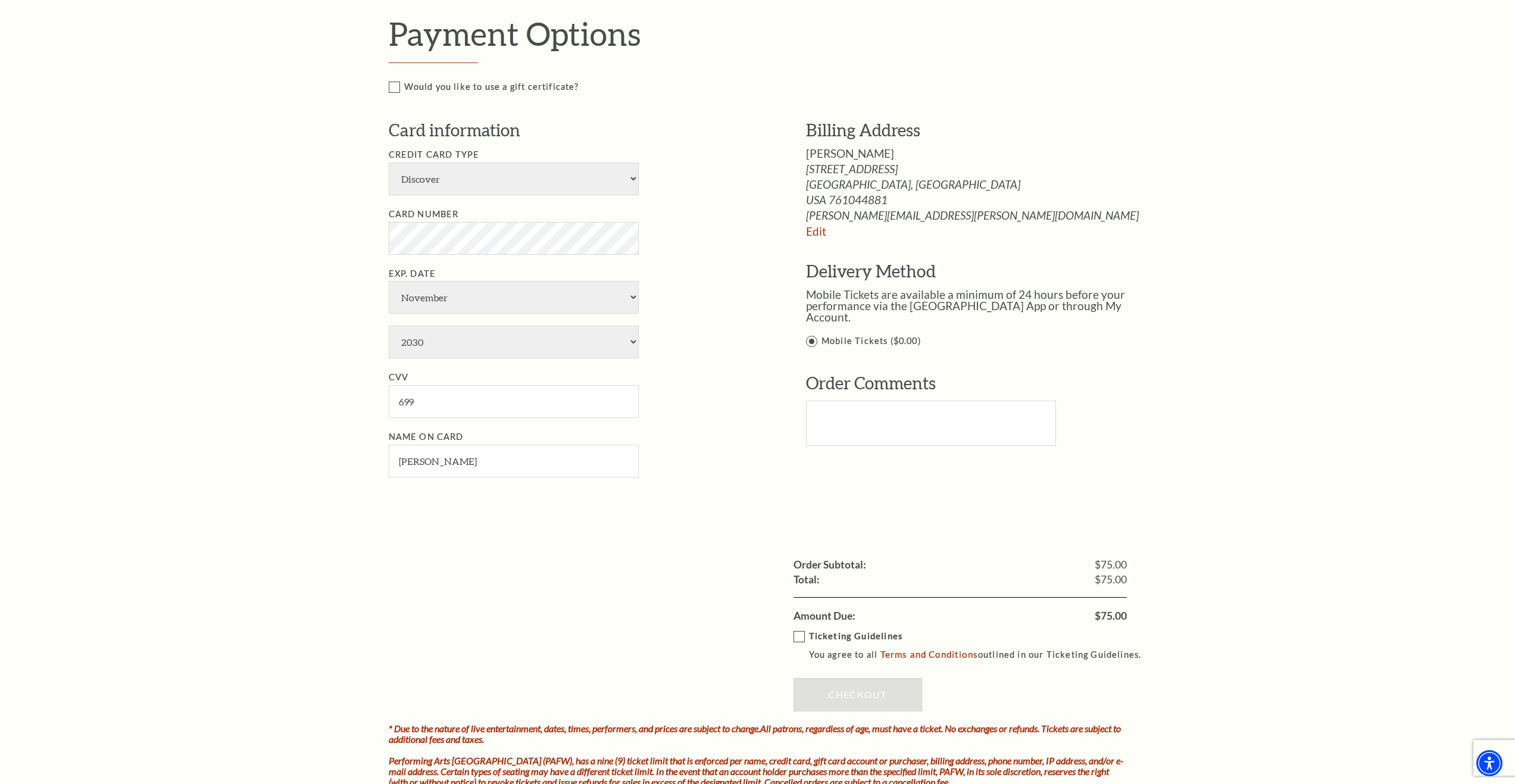
click at [801, 641] on label "Ticketing Guidelines You agree to all Terms and Conditions outlined in our Tick…" at bounding box center [973, 645] width 359 height 33
click at [0, 0] on input "Ticketing Guidelines You agree to all Terms and Conditions outlined in our Tick…" at bounding box center [0, 0] width 0 height 0
click at [834, 694] on link "Checkout" at bounding box center [858, 695] width 129 height 34
